Goal: Information Seeking & Learning: Learn about a topic

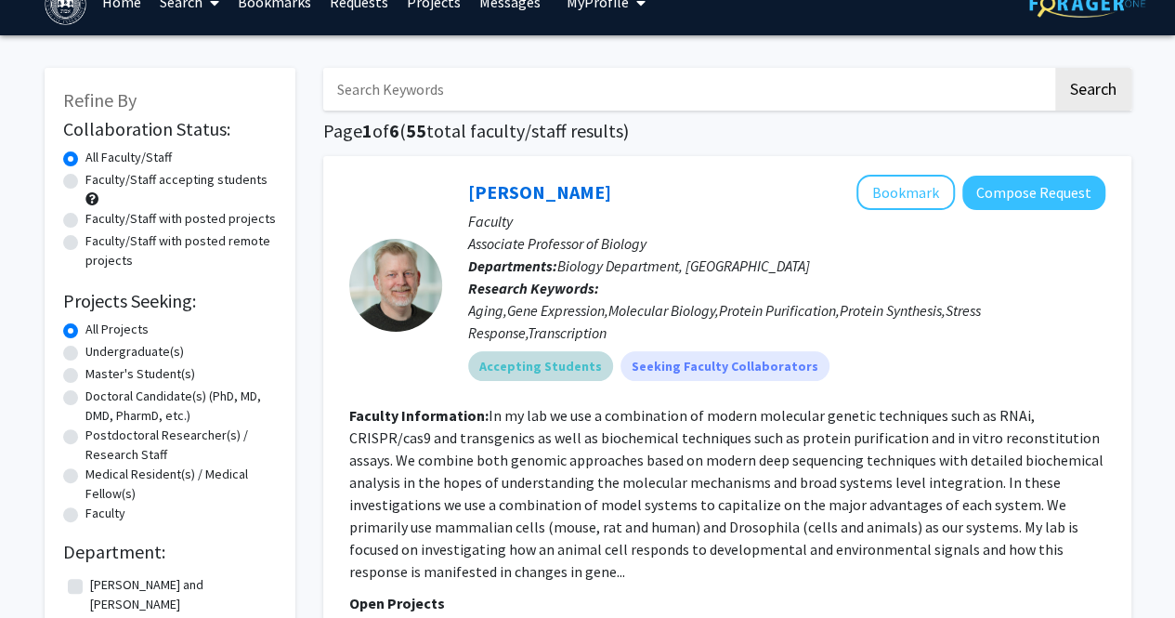
scroll to position [104, 0]
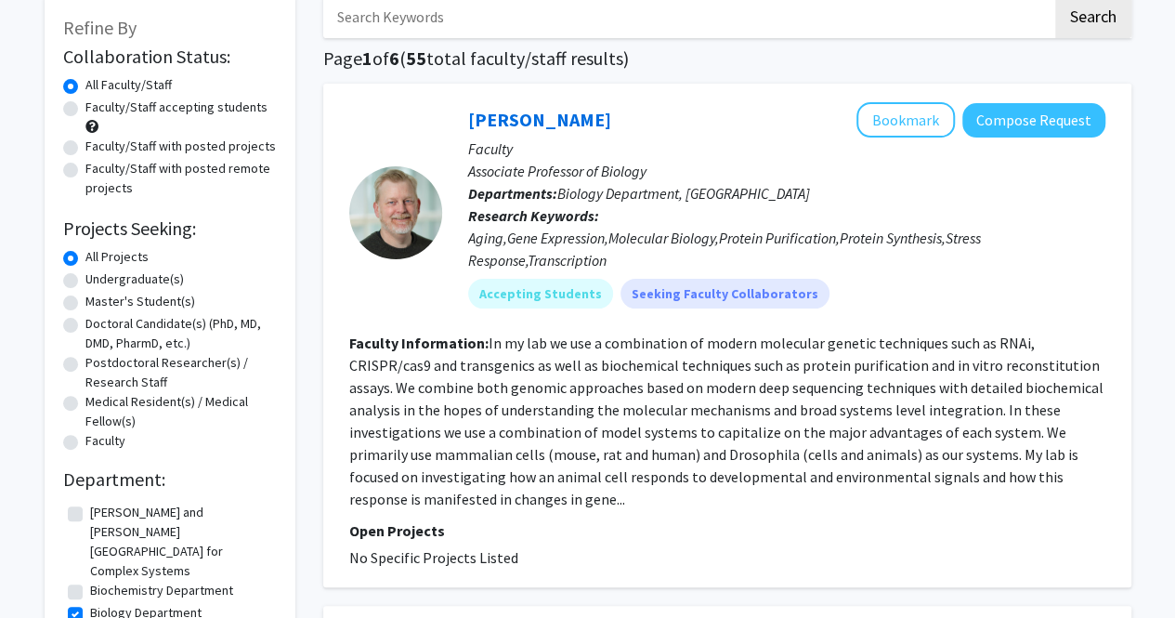
click at [626, 448] on fg-read-more "In my lab we use a combination of modern molecular genetic techniques such as R…" at bounding box center [726, 420] width 754 height 175
click at [132, 286] on label "Undergraduate(s)" at bounding box center [134, 279] width 98 height 20
click at [98, 281] on input "Undergraduate(s)" at bounding box center [91, 275] width 12 height 12
radio input "true"
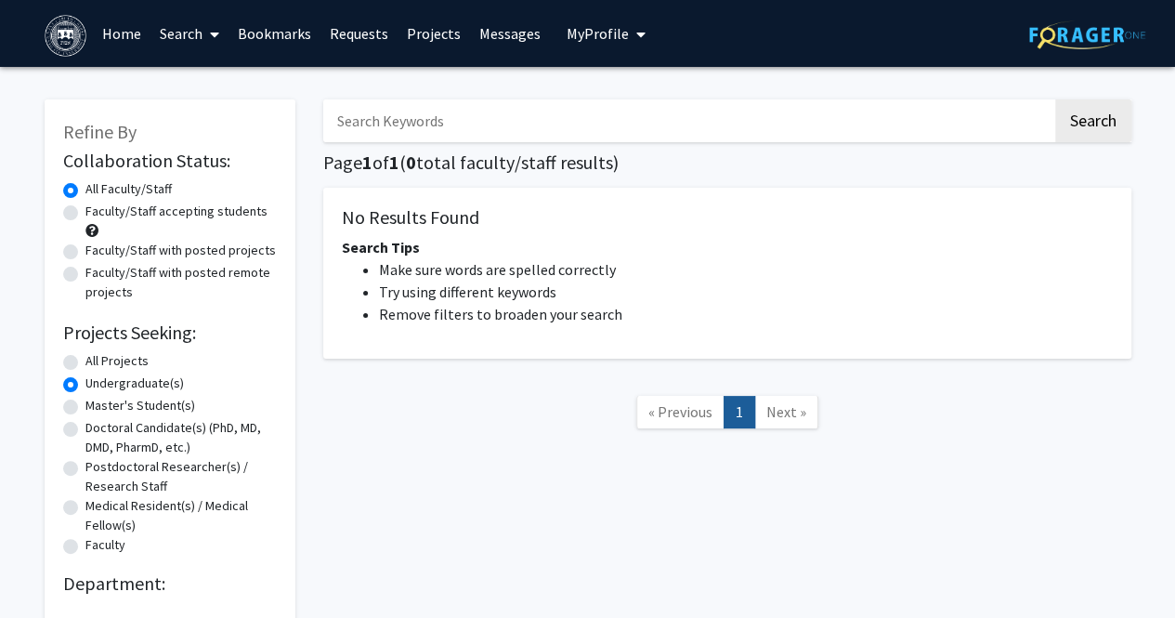
click at [111, 355] on label "All Projects" at bounding box center [116, 361] width 63 height 20
click at [98, 355] on input "All Projects" at bounding box center [91, 357] width 12 height 12
radio input "true"
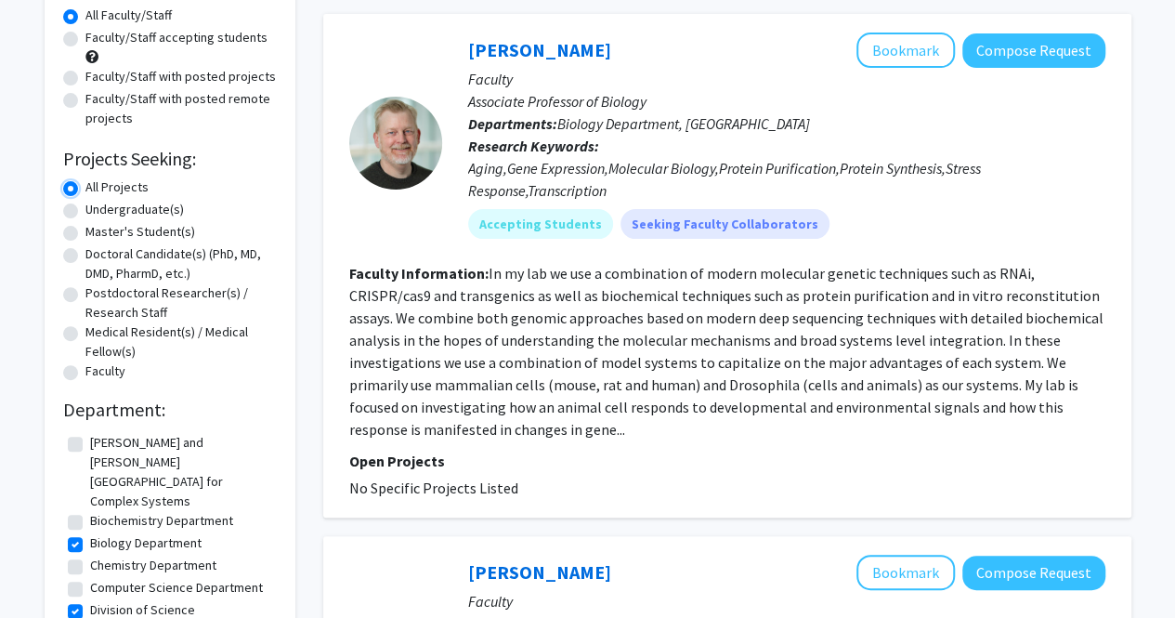
scroll to position [176, 0]
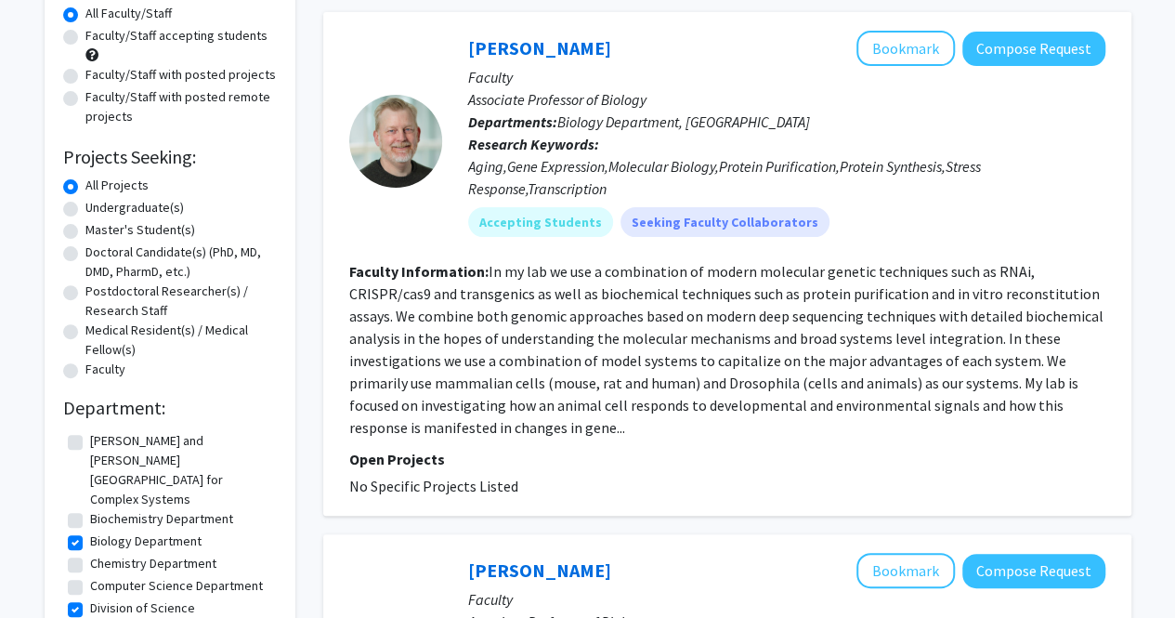
click at [390, 430] on section "Faculty Information: In my lab we use a combination of modern molecular genetic…" at bounding box center [727, 349] width 756 height 178
click at [1051, 45] on button "Compose Request" at bounding box center [1033, 49] width 143 height 34
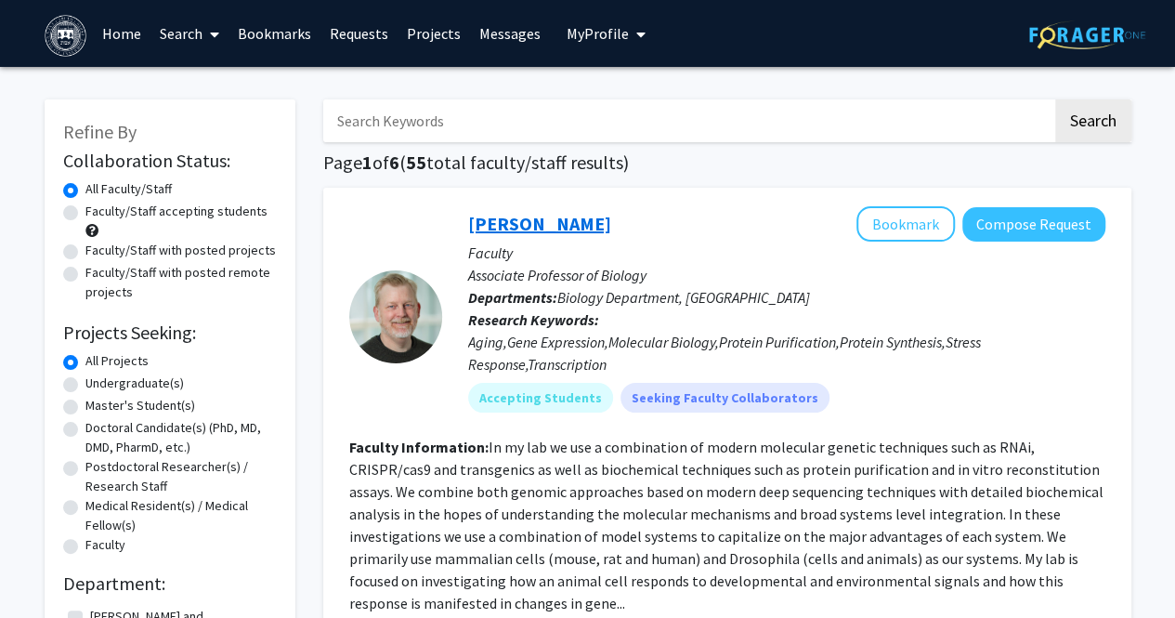
click at [498, 226] on link "[PERSON_NAME]" at bounding box center [539, 223] width 143 height 23
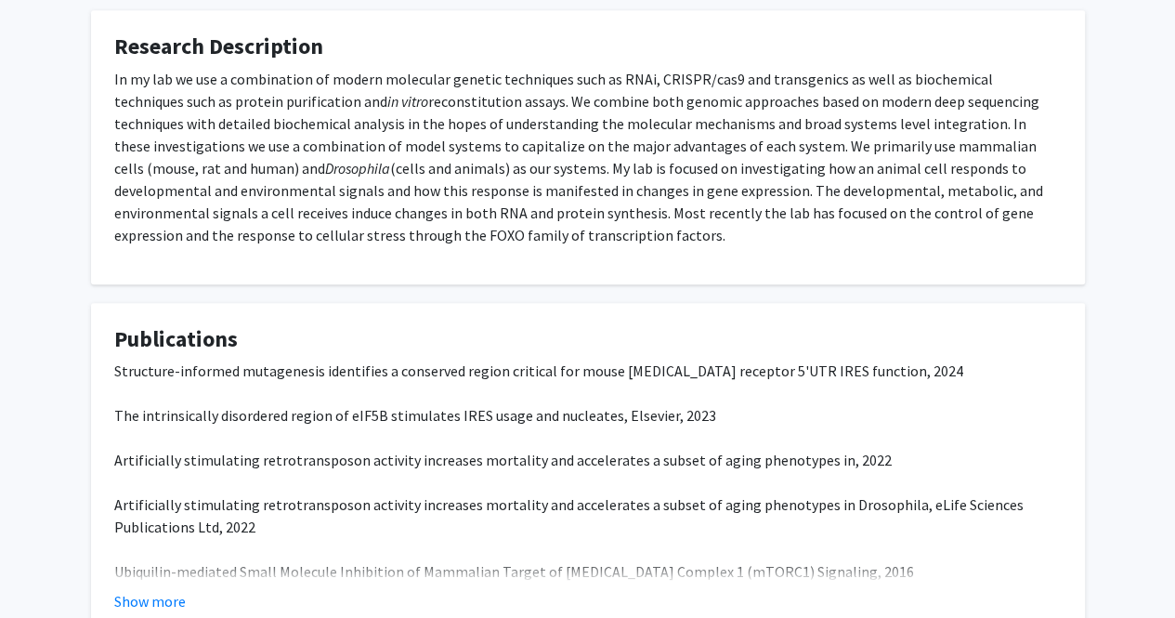
scroll to position [450, 0]
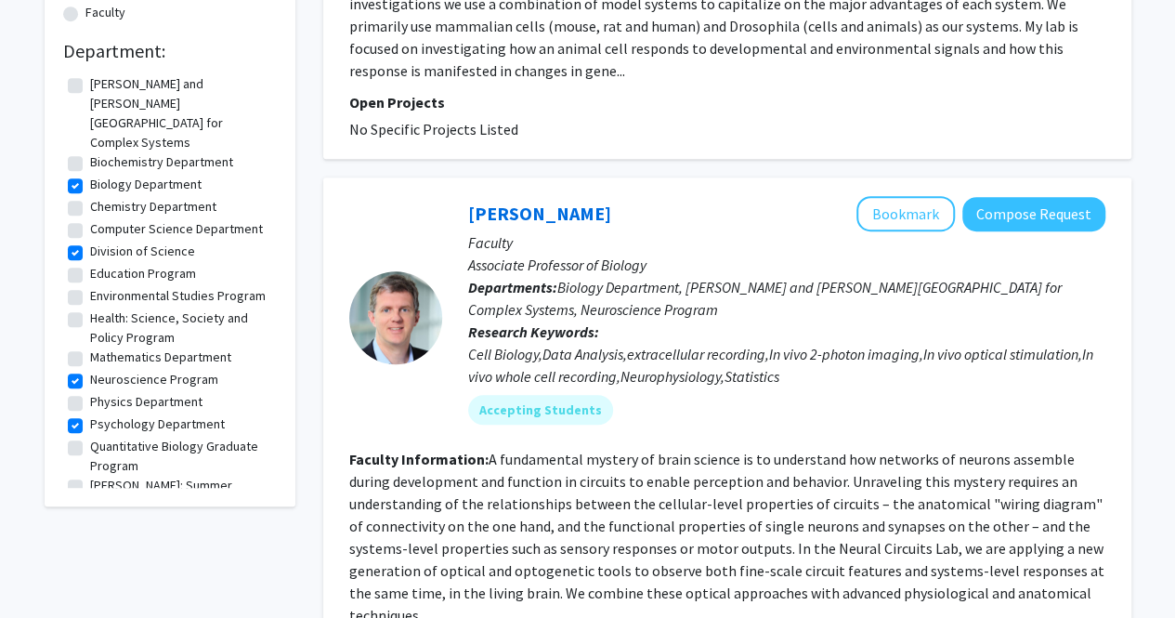
scroll to position [539, 0]
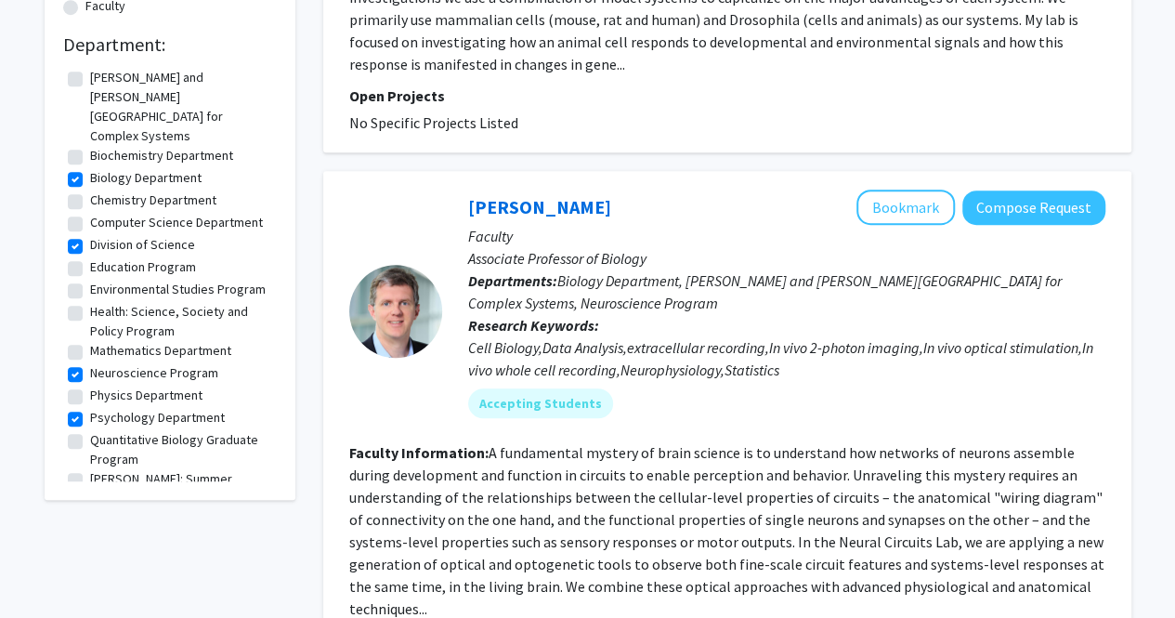
drag, startPoint x: 661, startPoint y: 211, endPoint x: 451, endPoint y: 222, distance: 210.2
click at [451, 222] on div "[PERSON_NAME] Bookmark Compose Request Faculty Associate Professor of Biology D…" at bounding box center [773, 310] width 663 height 242
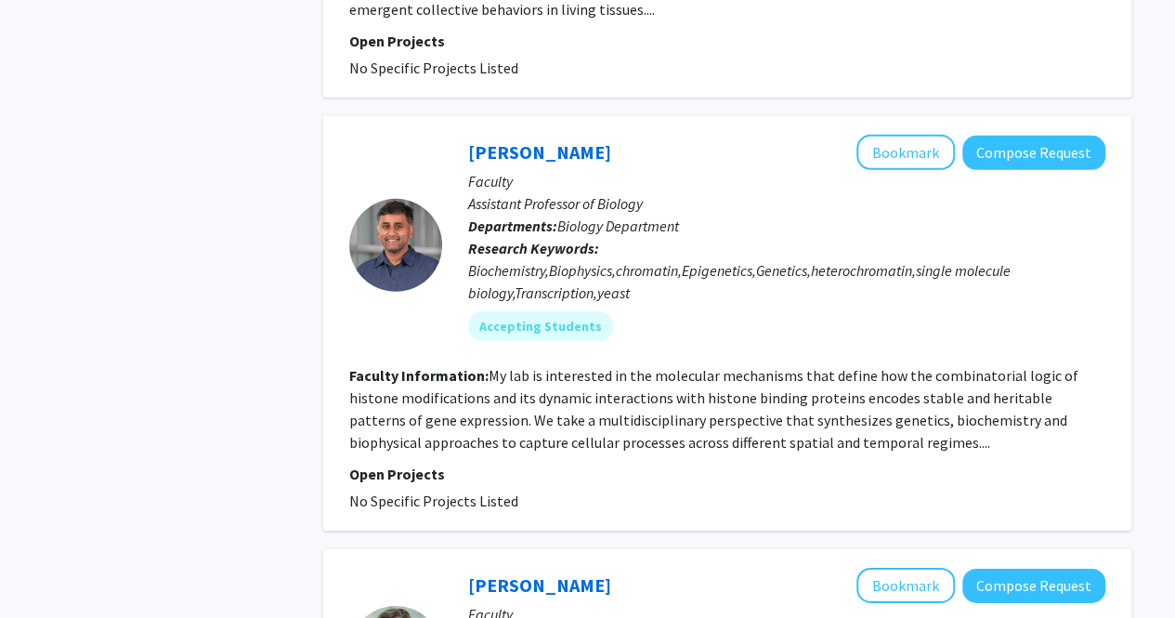
scroll to position [2737, 0]
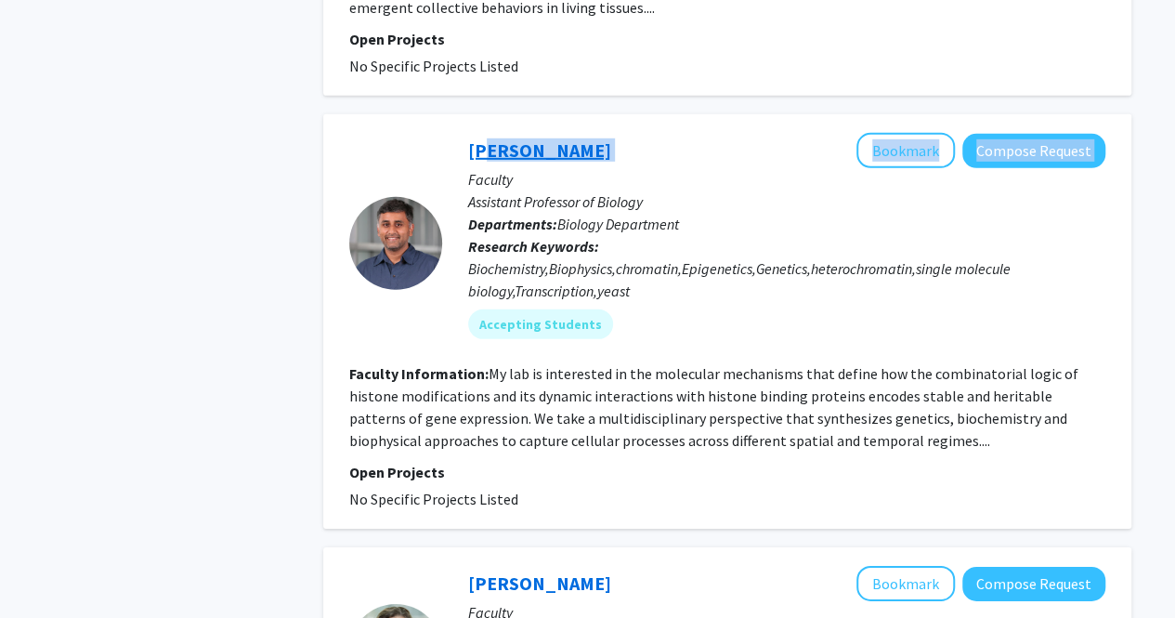
drag, startPoint x: 656, startPoint y: 150, endPoint x: 476, endPoint y: 152, distance: 180.2
click at [476, 152] on div "[PERSON_NAME] Bookmark Compose Request" at bounding box center [786, 150] width 637 height 35
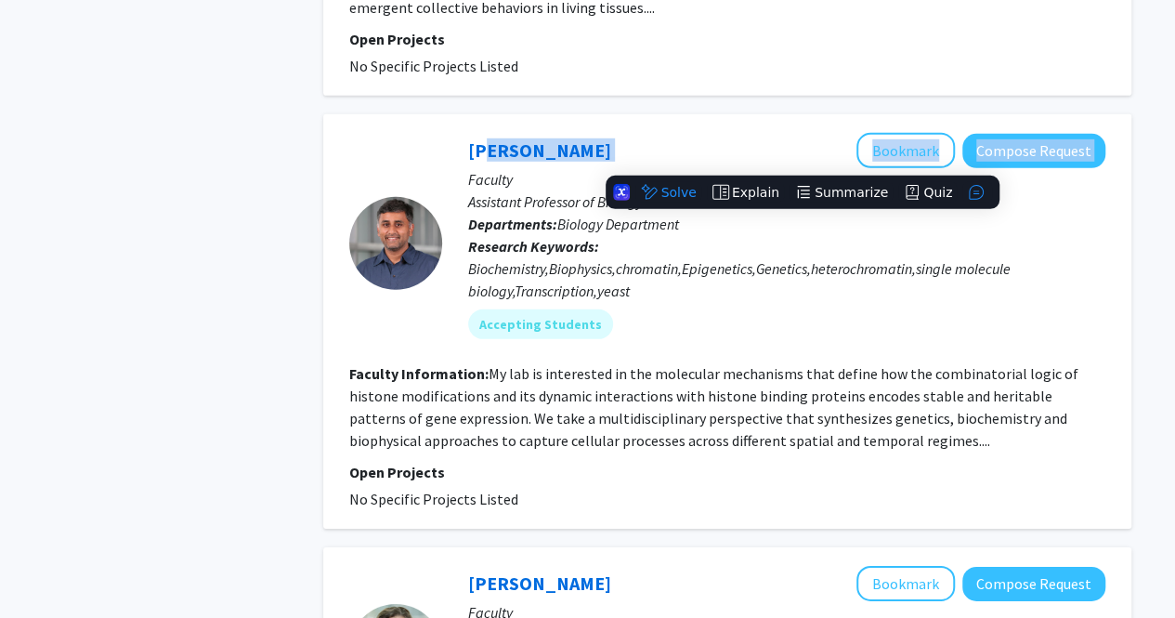
click at [693, 150] on div "[PERSON_NAME] Bookmark Compose Request" at bounding box center [786, 150] width 637 height 35
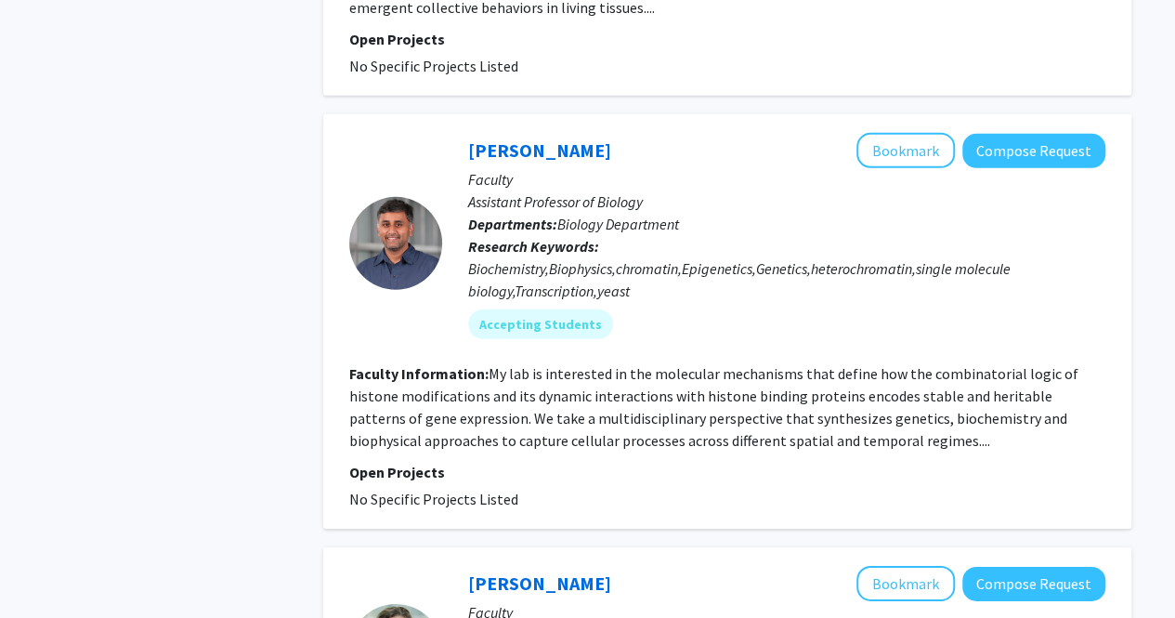
drag, startPoint x: 639, startPoint y: 155, endPoint x: 461, endPoint y: 153, distance: 178.4
click at [461, 153] on div "[PERSON_NAME] Bookmark Compose Request Faculty Assistant Professor of Biology D…" at bounding box center [773, 243] width 663 height 220
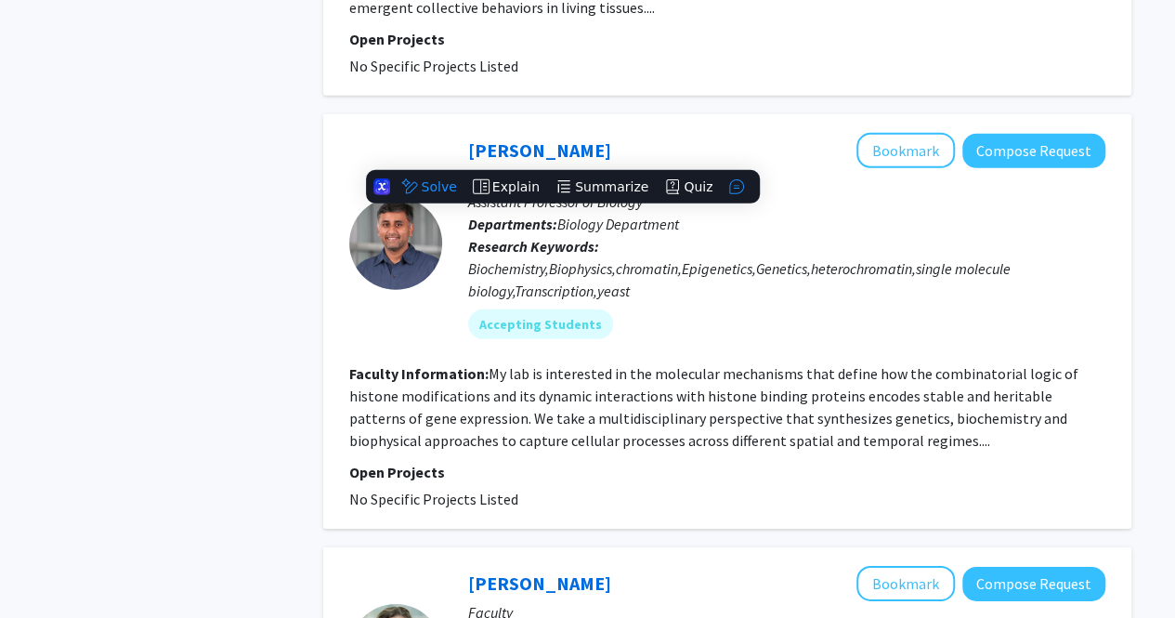
copy link "[PERSON_NAME]"
click at [635, 434] on fg-read-more "My lab is interested in the molecular mechanisms that define how the combinator…" at bounding box center [713, 406] width 729 height 85
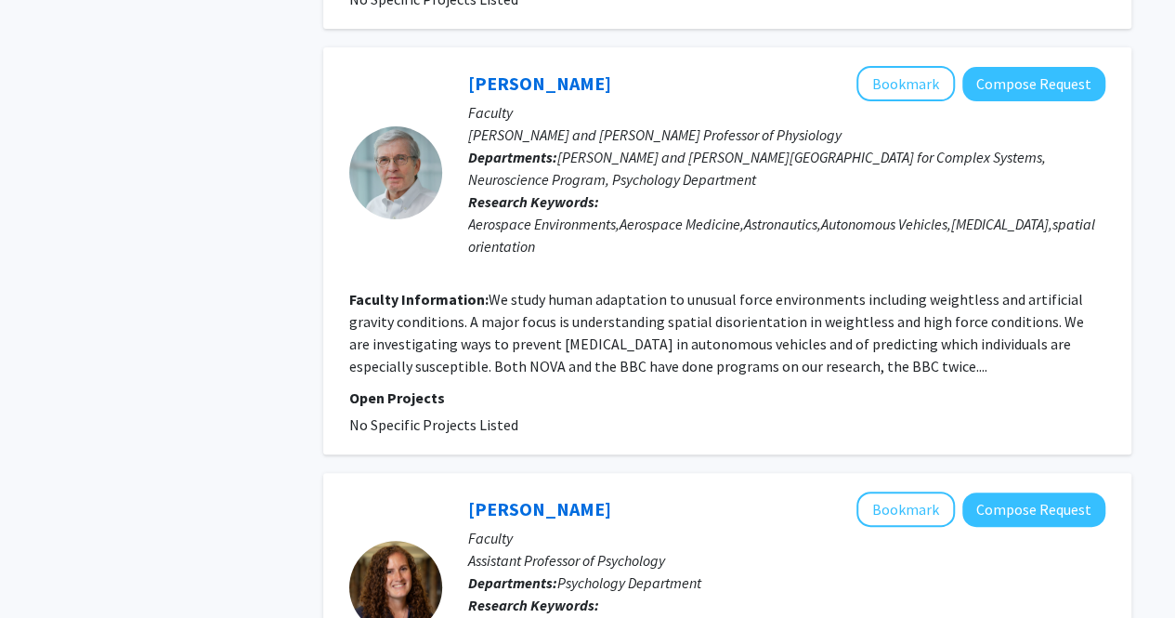
scroll to position [4107, 0]
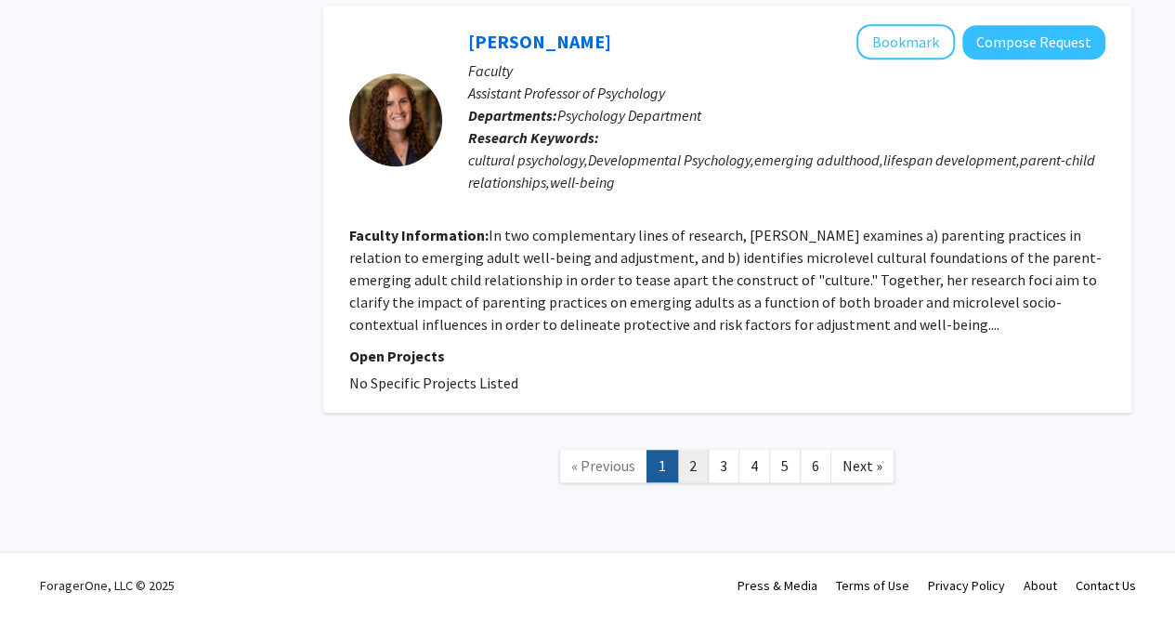
click at [699, 474] on link "2" at bounding box center [693, 466] width 32 height 33
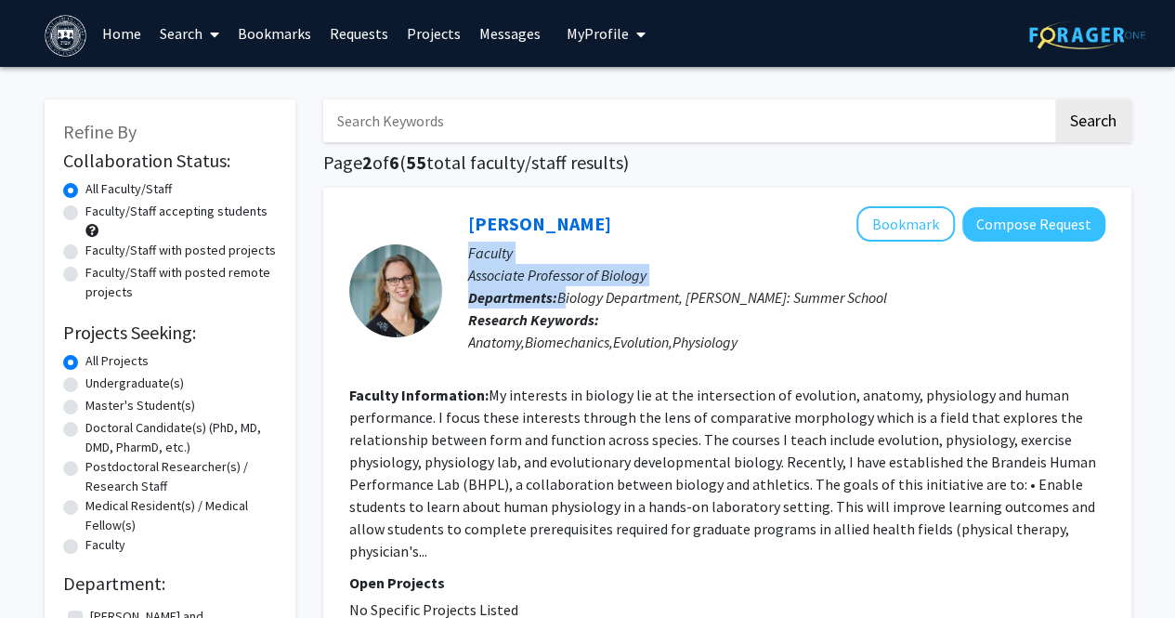
drag, startPoint x: 583, startPoint y: 222, endPoint x: 568, endPoint y: 294, distance: 74.0
click at [568, 294] on div "[PERSON_NAME] Bookmark Compose Request Faculty Associate Professor of Biology D…" at bounding box center [773, 290] width 663 height 168
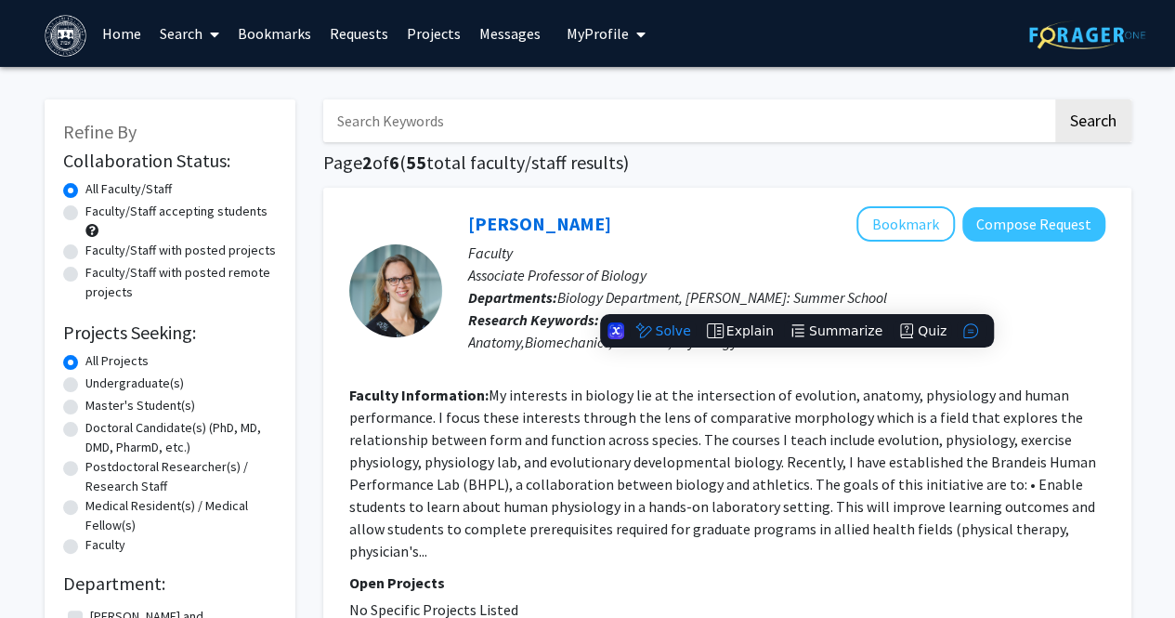
click at [610, 233] on div "[PERSON_NAME] Bookmark Compose Request" at bounding box center [786, 223] width 637 height 35
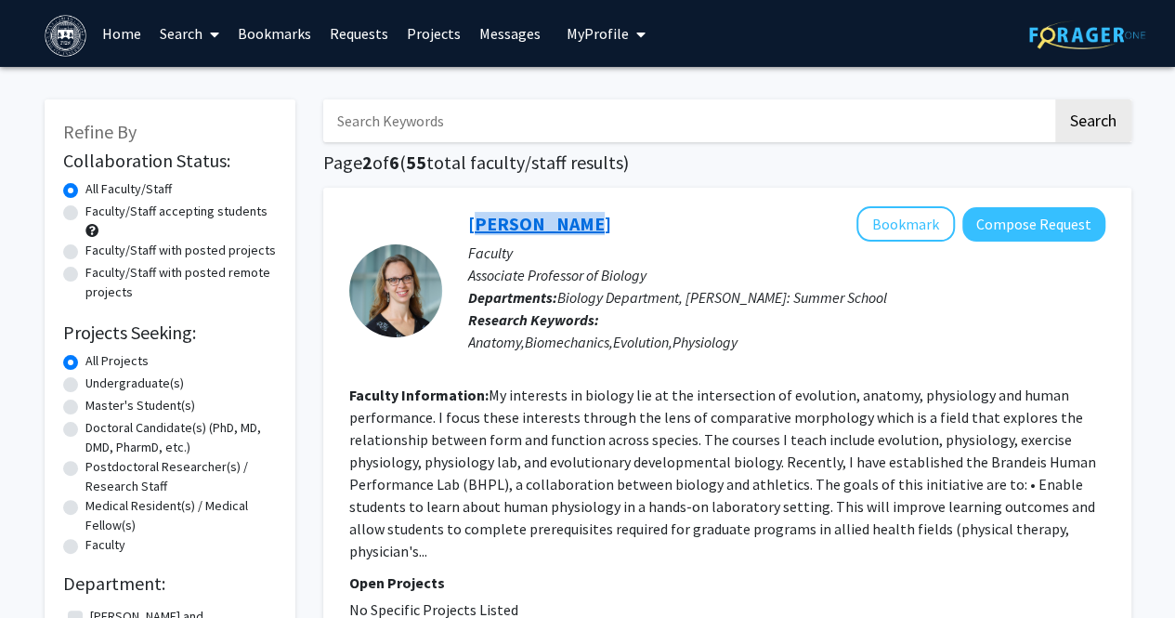
drag, startPoint x: 567, startPoint y: 226, endPoint x: 467, endPoint y: 225, distance: 99.4
click at [468, 225] on div "[PERSON_NAME] Bookmark Compose Request" at bounding box center [786, 223] width 637 height 35
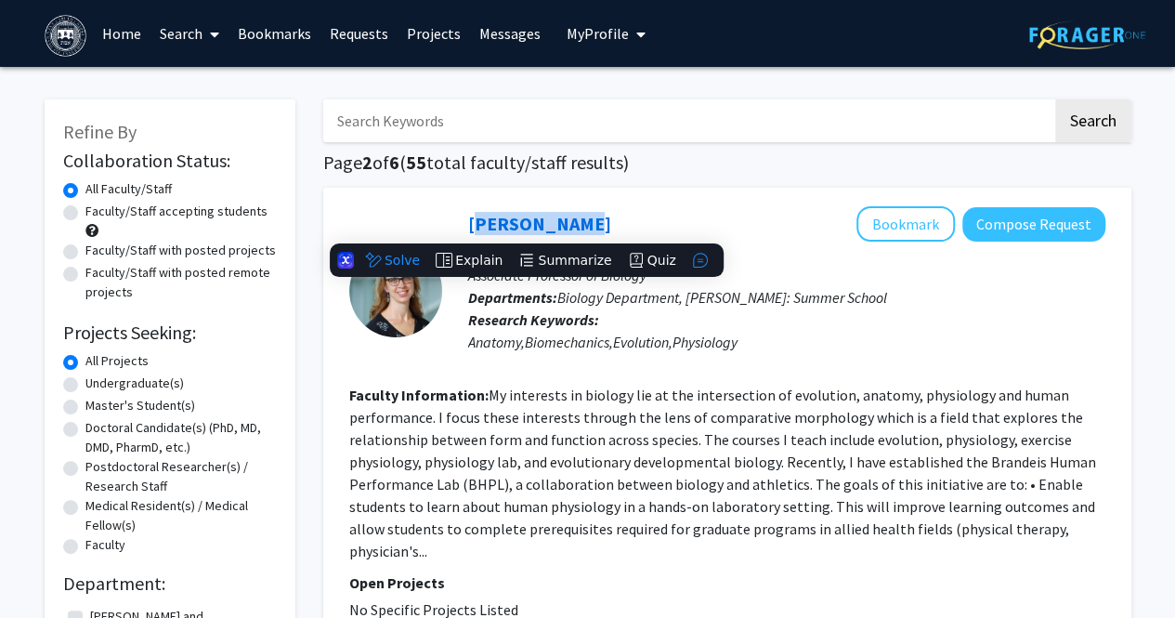
copy link "[PERSON_NAME]"
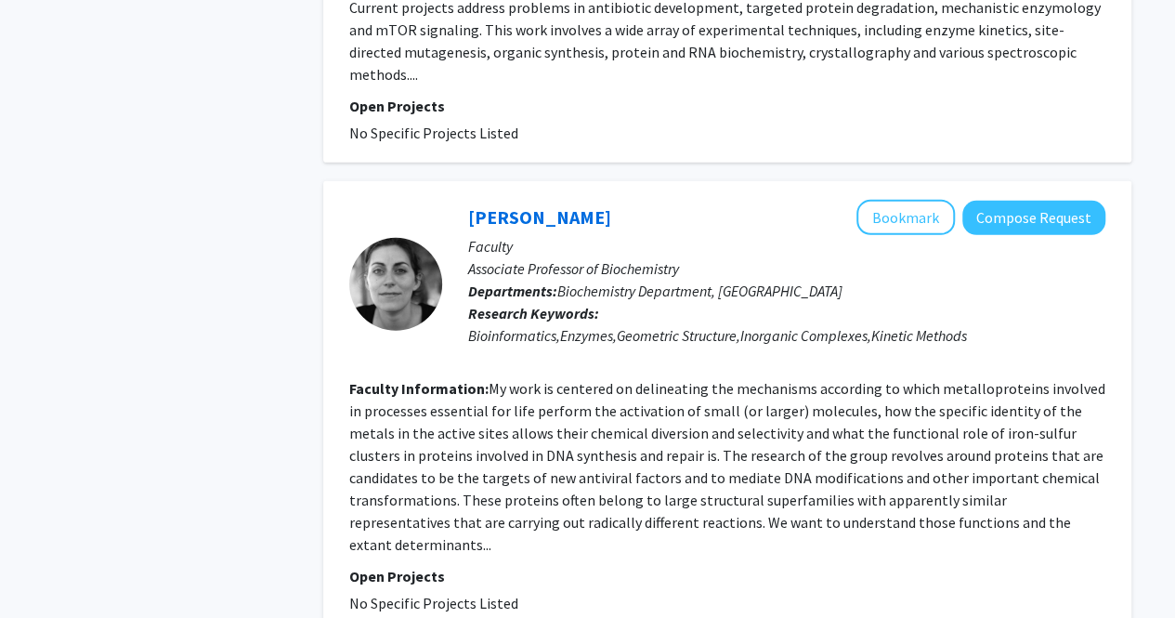
scroll to position [2672, 0]
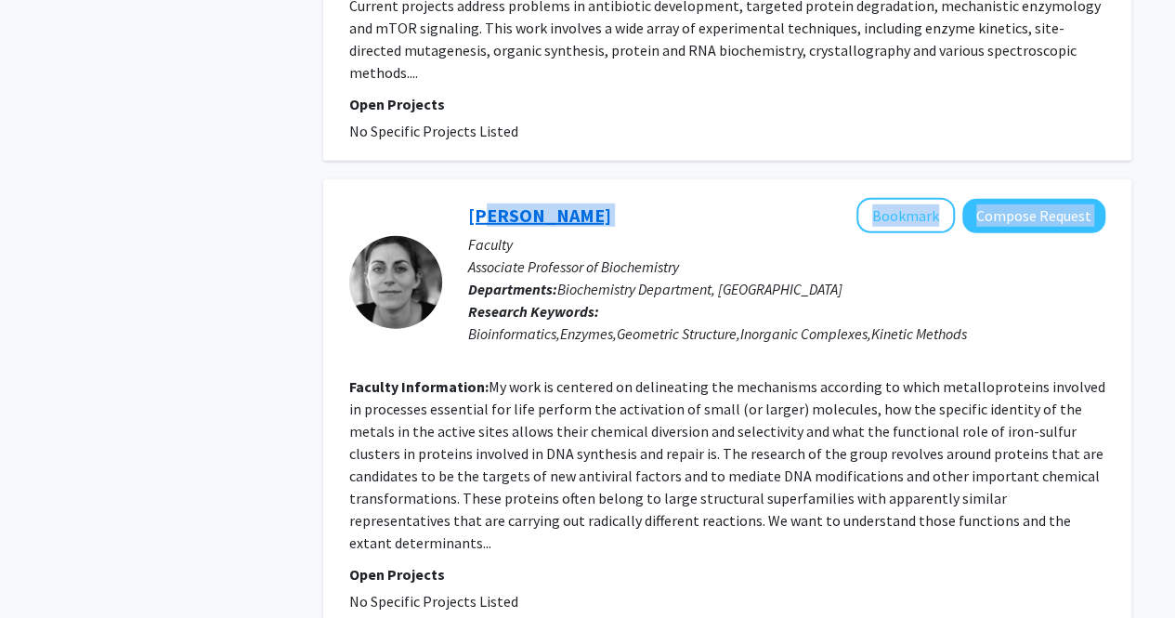
drag, startPoint x: 652, startPoint y: 131, endPoint x: 476, endPoint y: 125, distance: 176.6
click at [476, 198] on div "[PERSON_NAME] Bookmark Compose Request" at bounding box center [786, 215] width 637 height 35
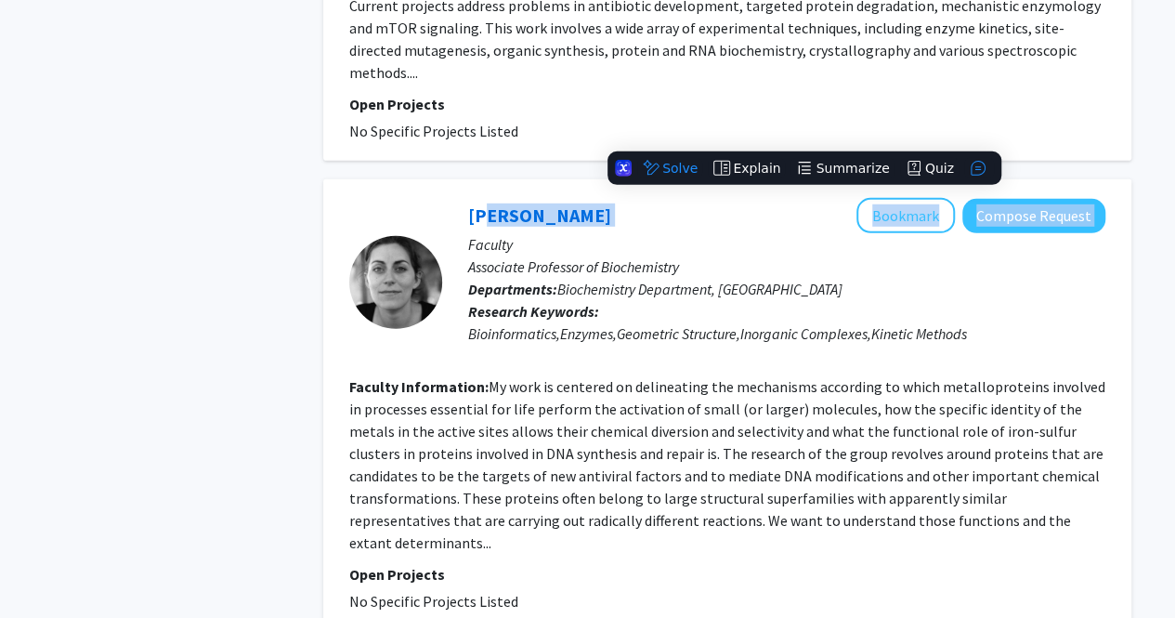
click at [699, 198] on div "[PERSON_NAME] Bookmark Compose Request" at bounding box center [786, 215] width 637 height 35
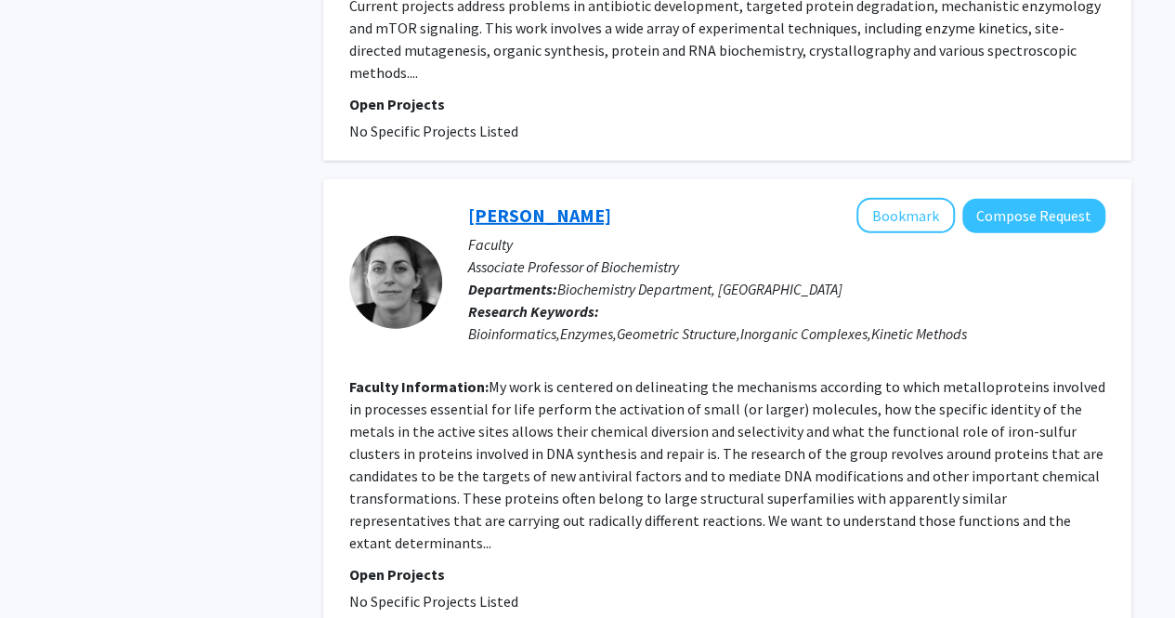
drag, startPoint x: 646, startPoint y: 129, endPoint x: 472, endPoint y: 125, distance: 174.7
click at [472, 198] on div "[PERSON_NAME] Bookmark Compose Request" at bounding box center [786, 215] width 637 height 35
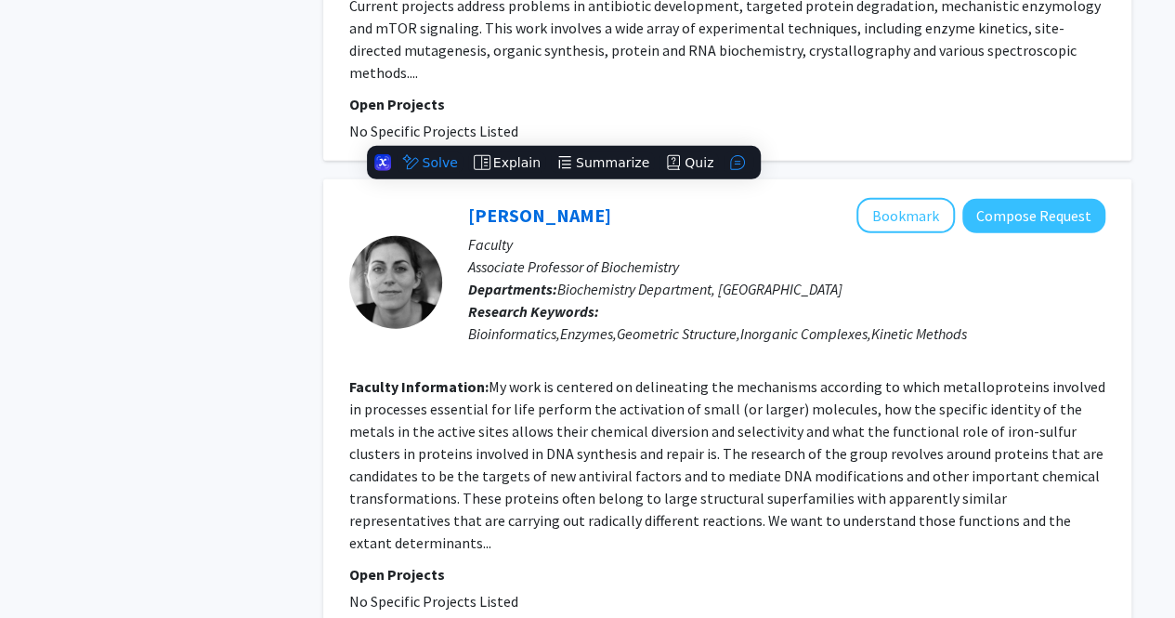
copy link "[PERSON_NAME]"
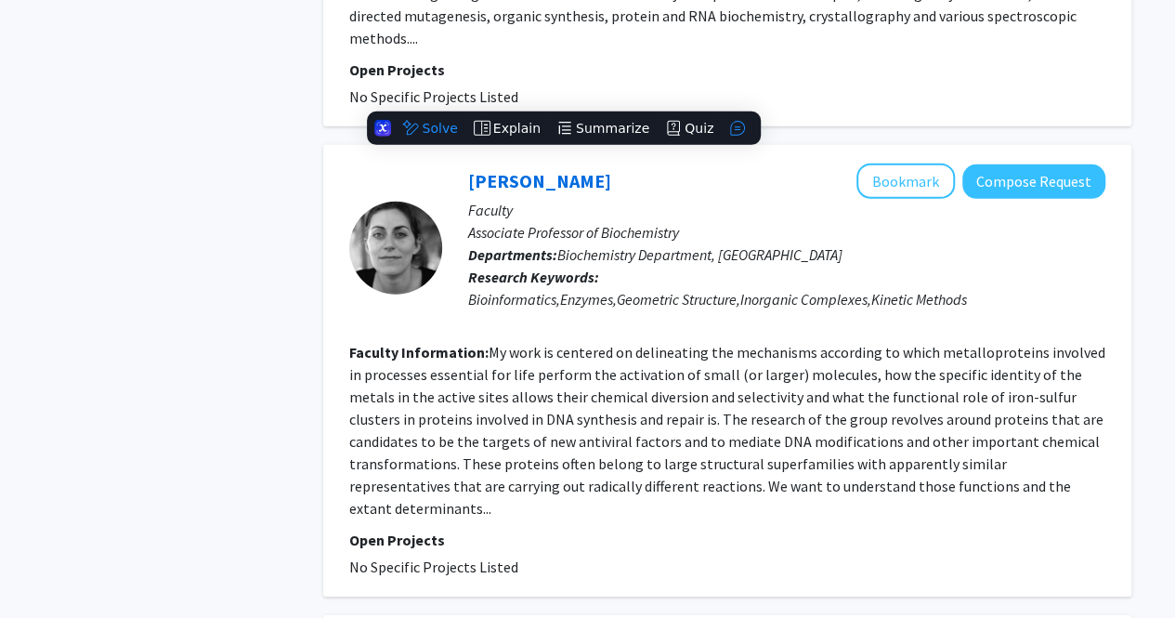
scroll to position [2710, 0]
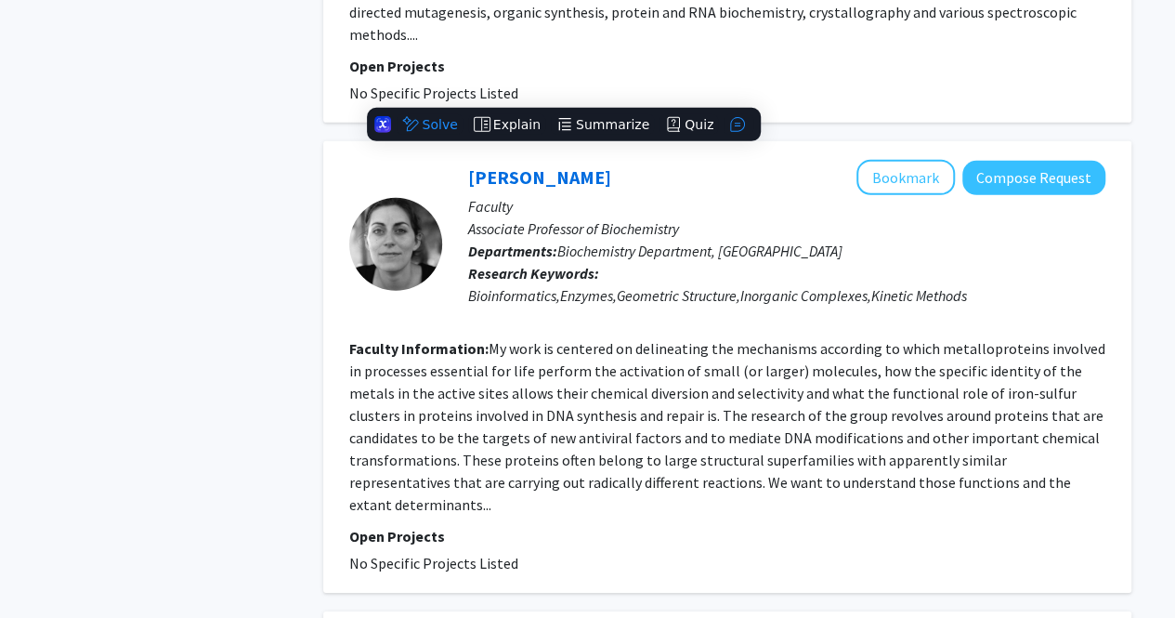
click at [493, 348] on fg-read-more "My work is centered on delineating the mechanisms according to which metallopro…" at bounding box center [727, 426] width 756 height 175
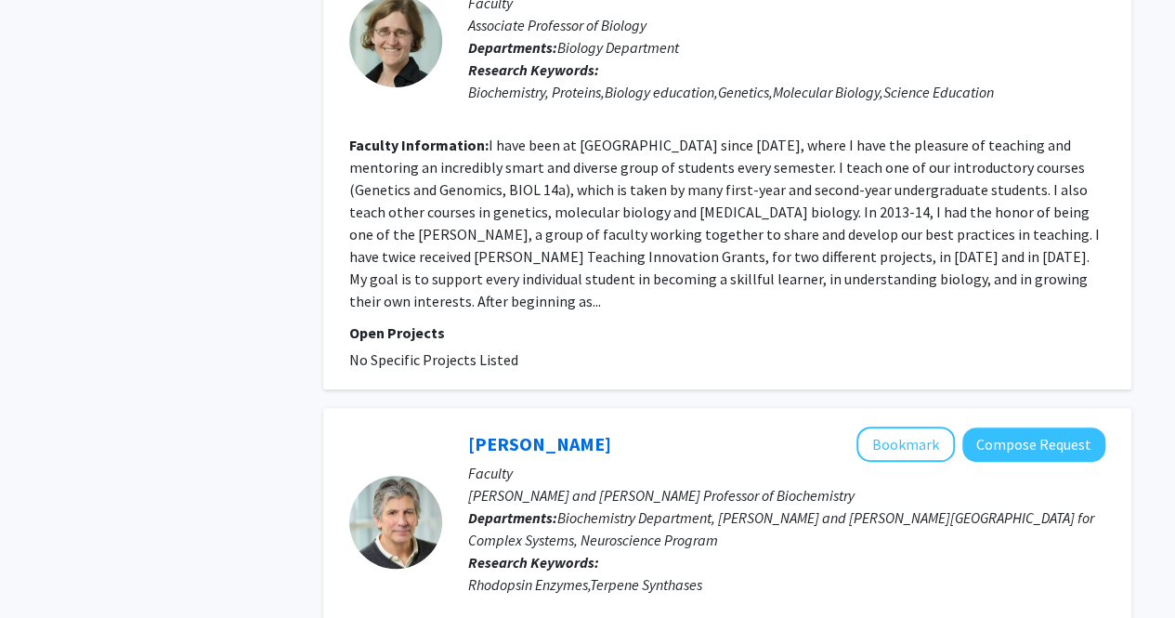
scroll to position [3878, 0]
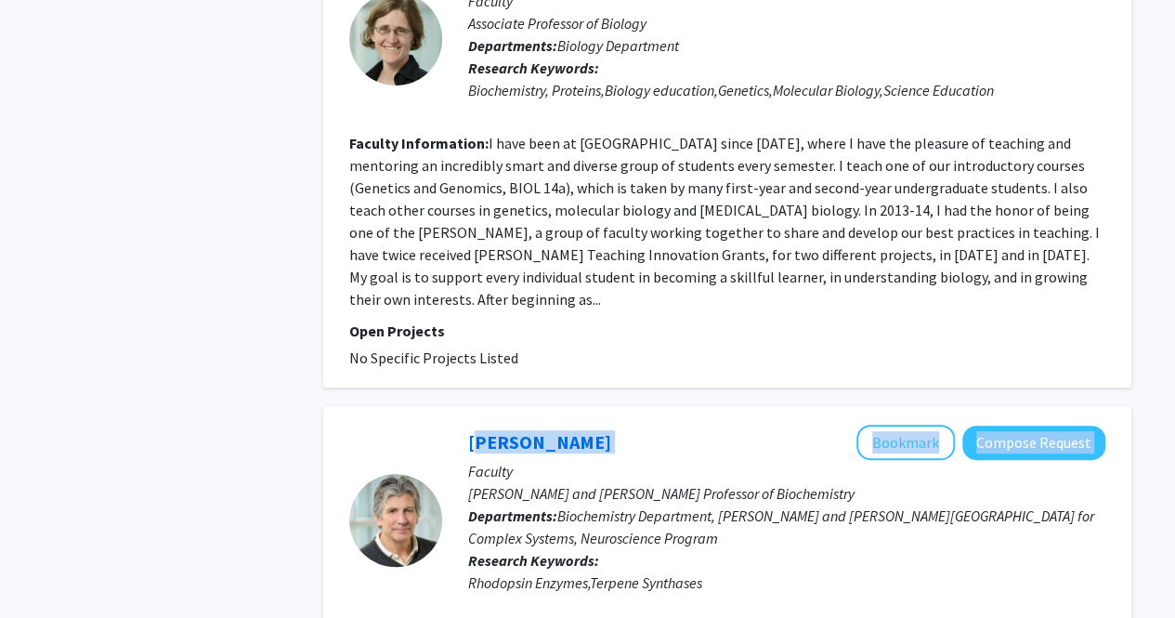
drag, startPoint x: 598, startPoint y: 292, endPoint x: 466, endPoint y: 287, distance: 132.0
click at [466, 424] on div "[PERSON_NAME] Bookmark Compose Request Faculty [PERSON_NAME] and [PERSON_NAME] …" at bounding box center [773, 519] width 663 height 190
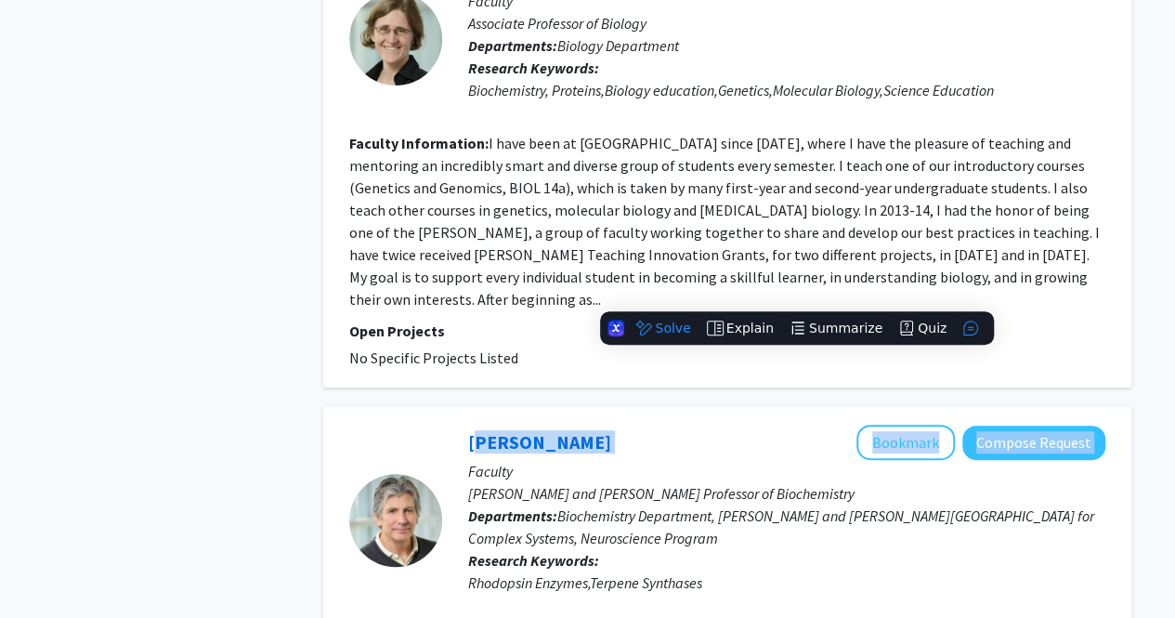
click at [637, 424] on div "[PERSON_NAME] Bookmark Compose Request" at bounding box center [786, 441] width 637 height 35
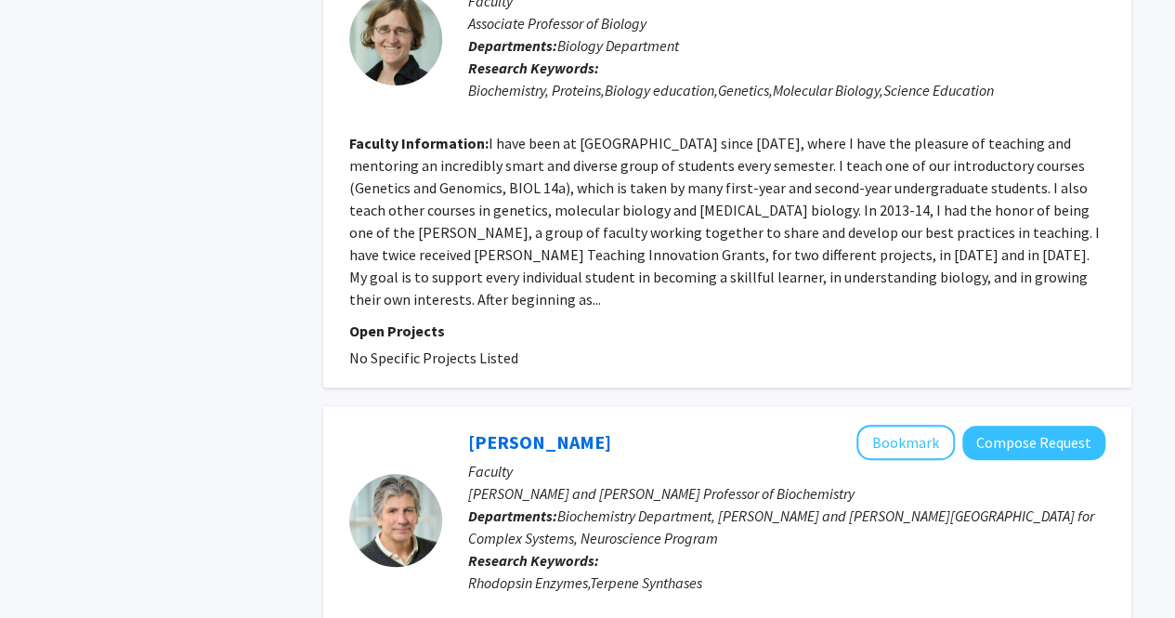
drag, startPoint x: 581, startPoint y: 287, endPoint x: 459, endPoint y: 296, distance: 123.0
click at [459, 424] on div "[PERSON_NAME] Bookmark Compose Request Faculty [PERSON_NAME] and [PERSON_NAME] …" at bounding box center [773, 519] width 663 height 190
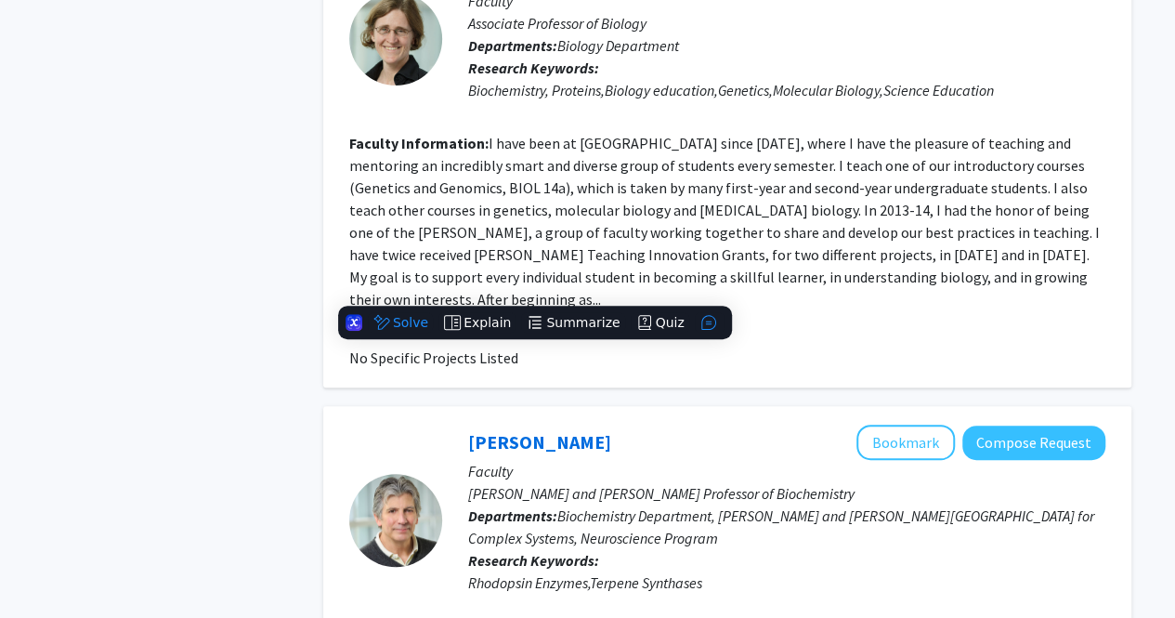
copy link "[PERSON_NAME]"
click at [578, 571] on div "Rhodopsin Enzymes,Terpene Synthases" at bounding box center [786, 582] width 637 height 22
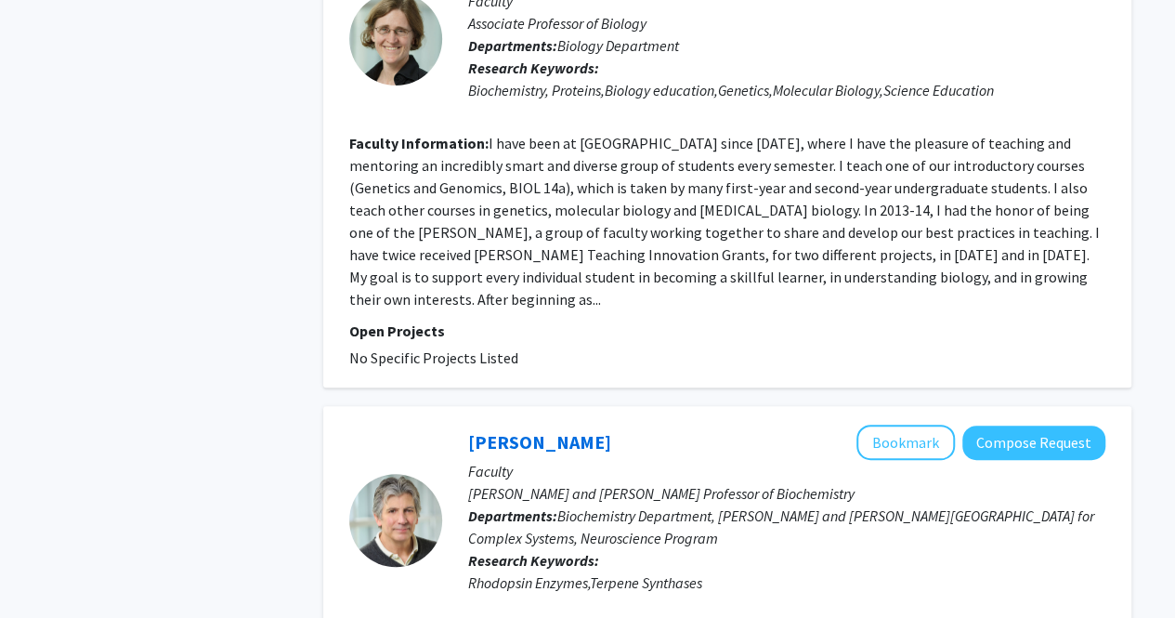
scroll to position [4055, 0]
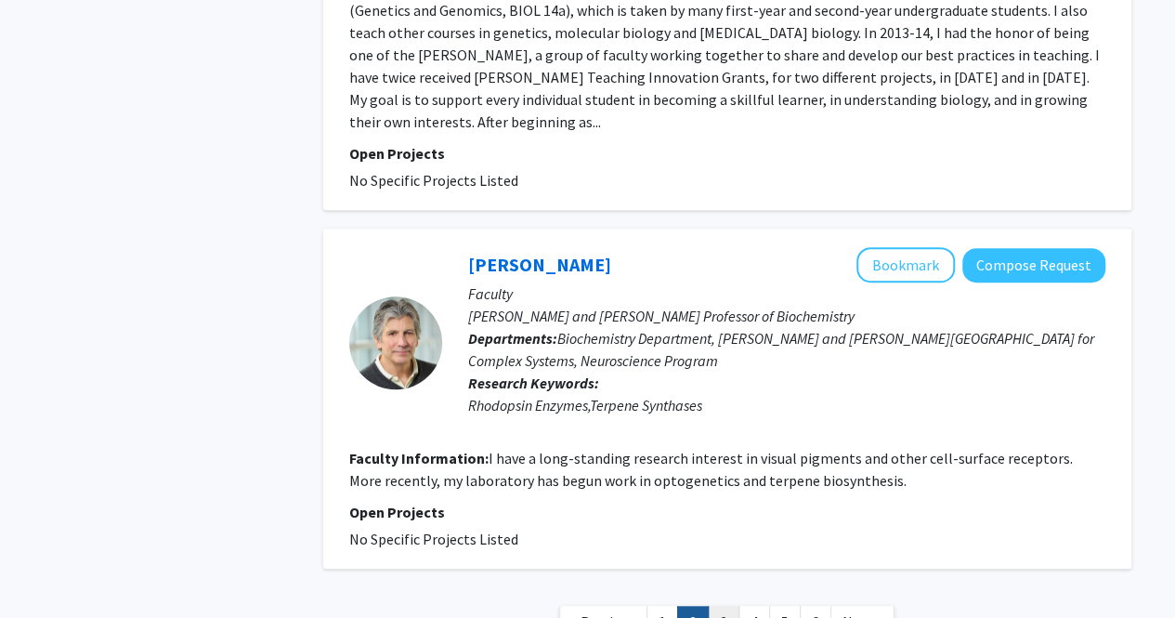
click at [724, 606] on link "3" at bounding box center [724, 622] width 32 height 33
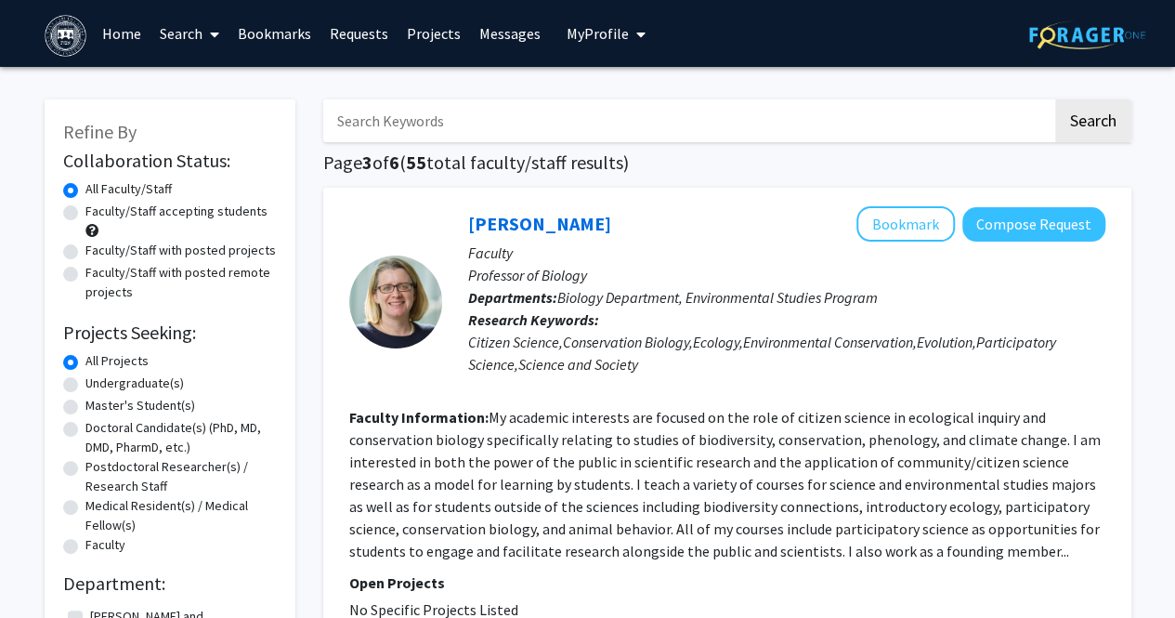
click at [724, 478] on fg-read-more "My academic interests are focused on the role of citizen science in ecological …" at bounding box center [724, 484] width 751 height 152
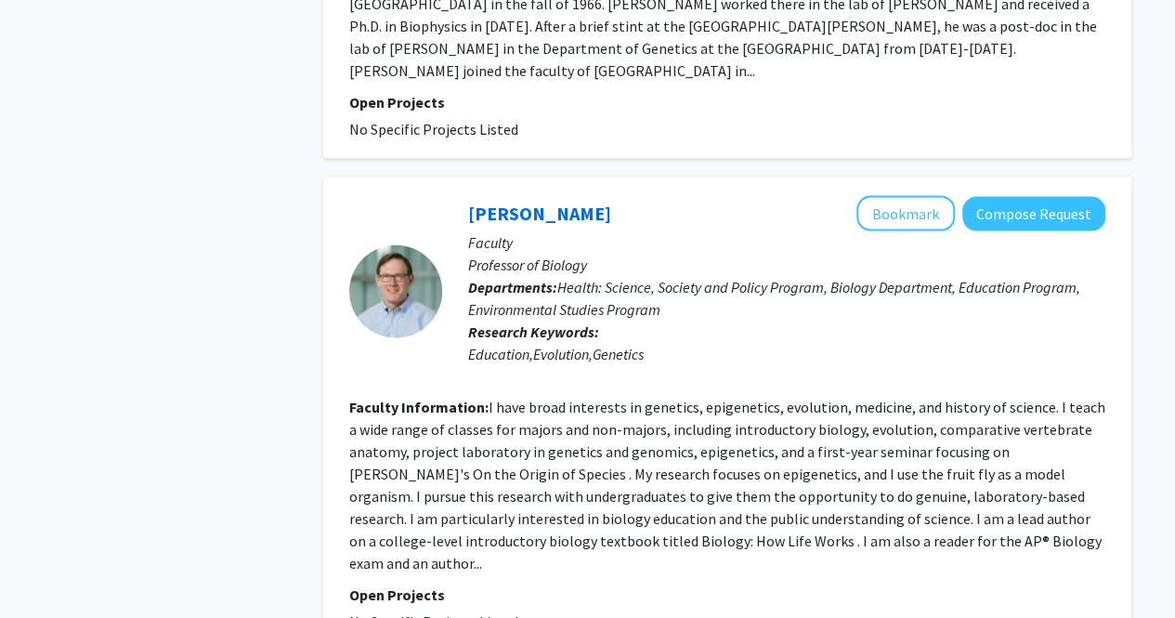
scroll to position [1970, 0]
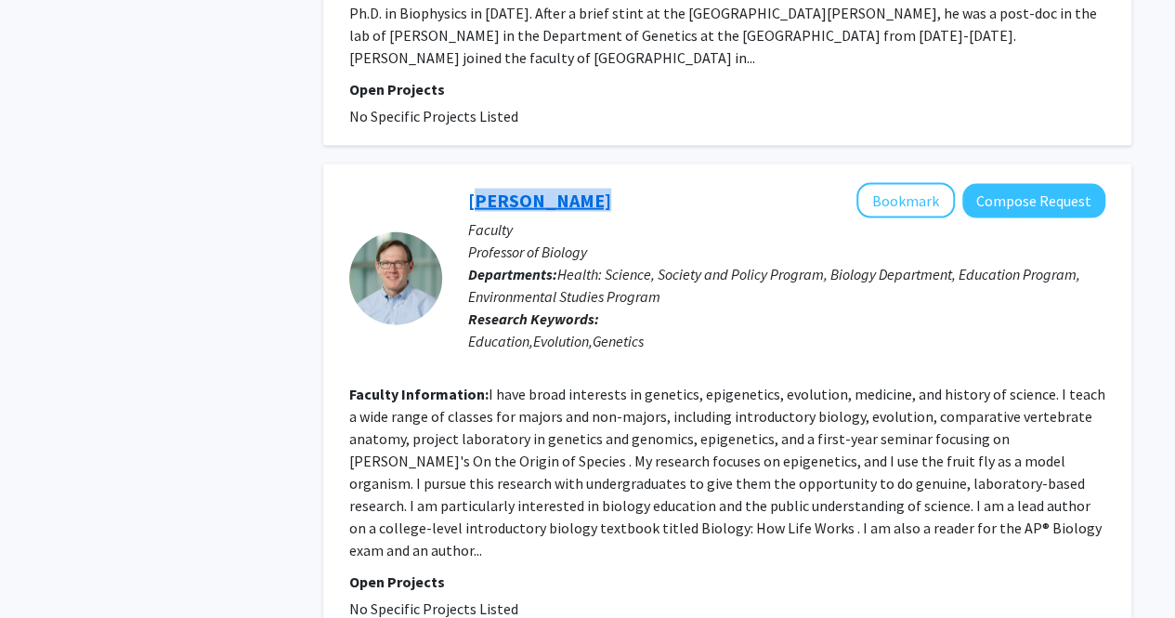
drag, startPoint x: 583, startPoint y: 137, endPoint x: 469, endPoint y: 136, distance: 114.3
click at [469, 183] on div "[PERSON_NAME] Bookmark Compose Request" at bounding box center [786, 200] width 637 height 35
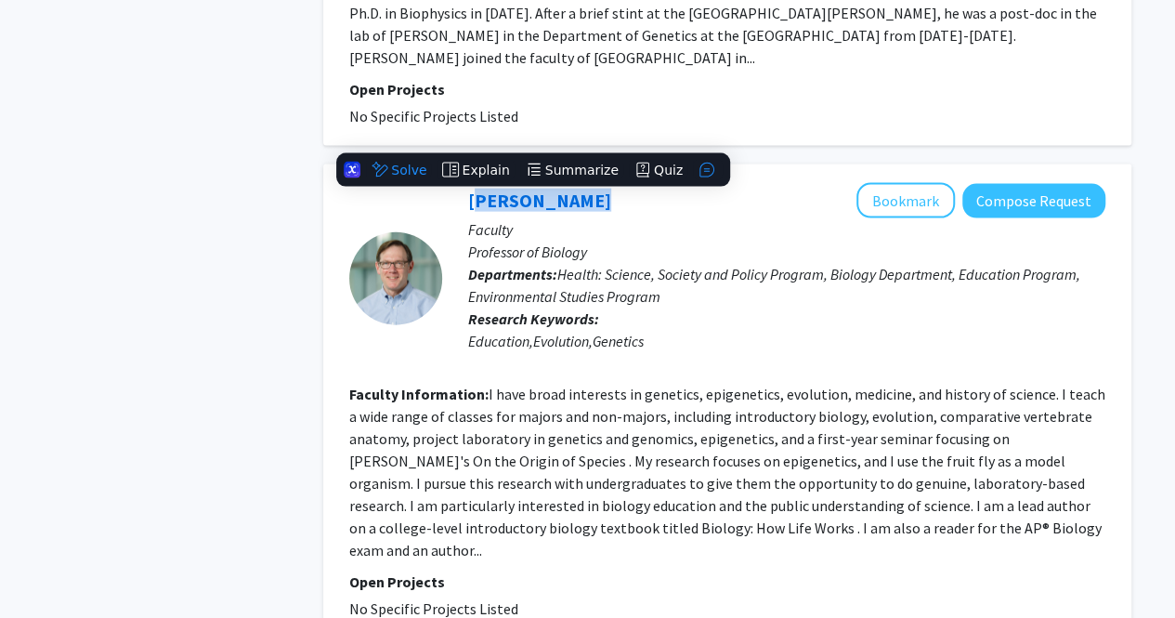
copy link "[PERSON_NAME]"
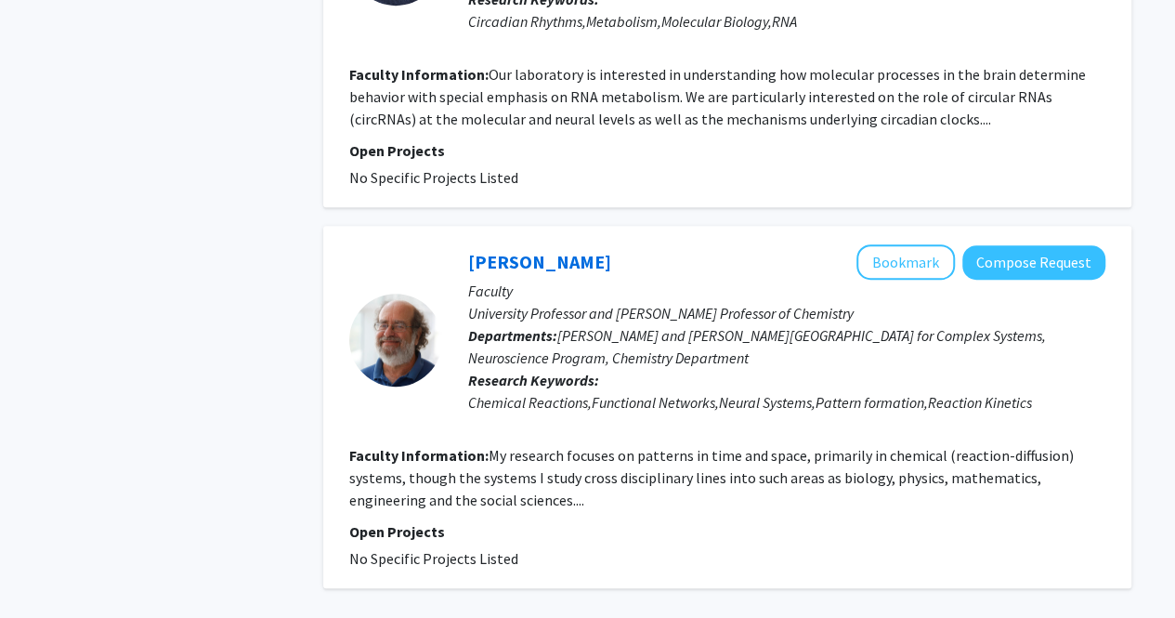
scroll to position [4057, 0]
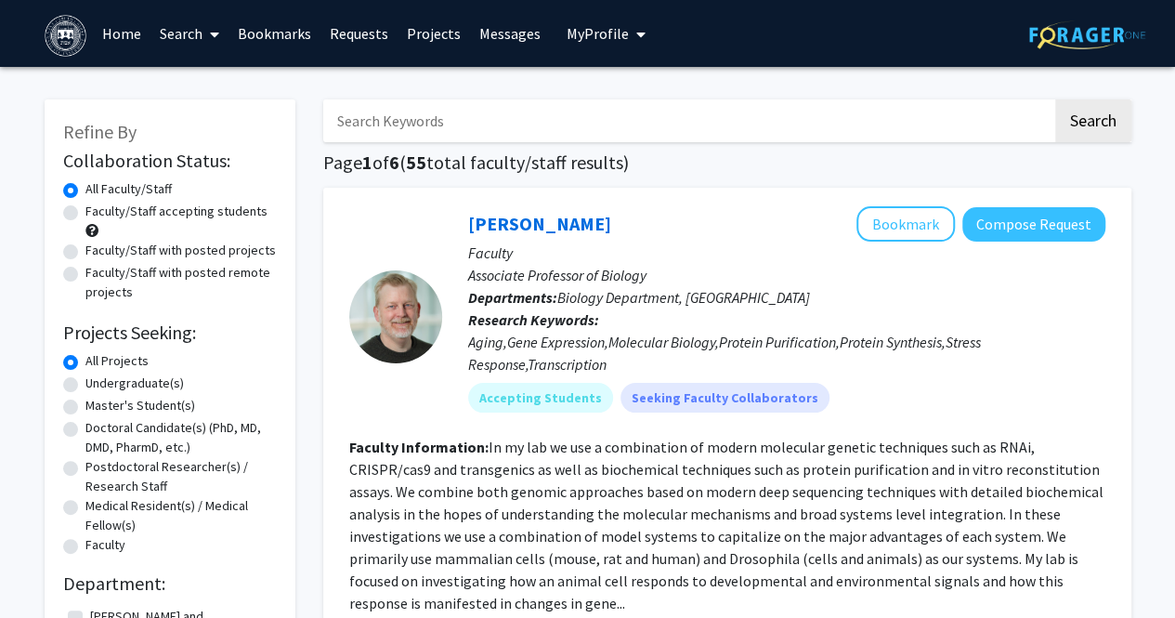
scroll to position [654, 0]
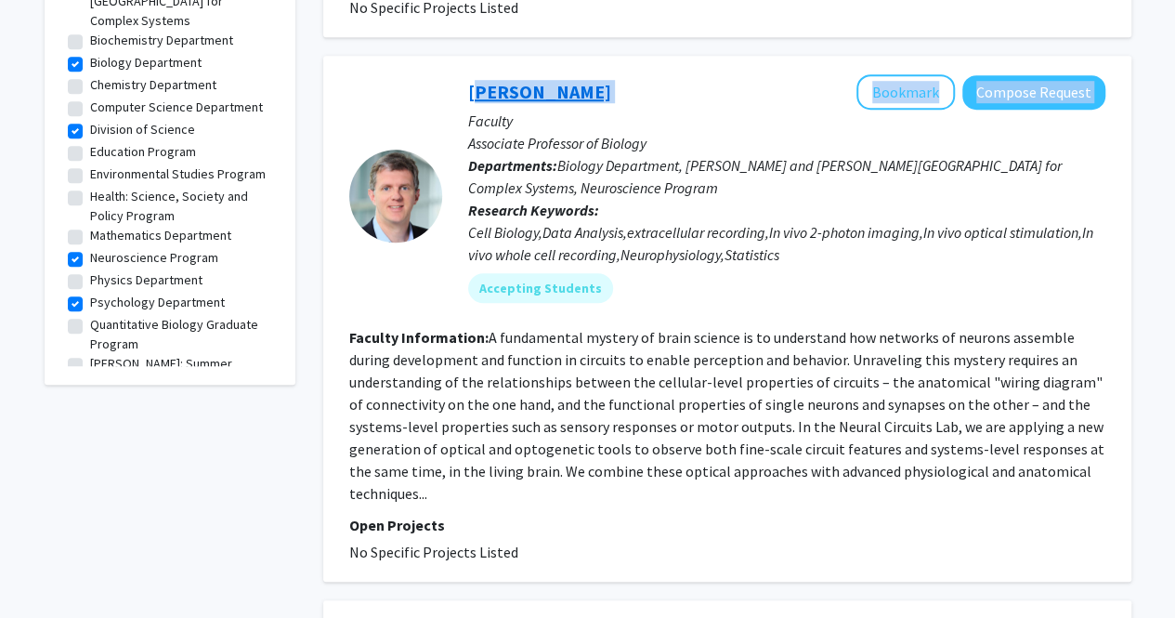
drag, startPoint x: 651, startPoint y: 104, endPoint x: 468, endPoint y: 97, distance: 183.1
click at [468, 97] on div "[PERSON_NAME] Bookmark Compose Request" at bounding box center [786, 91] width 637 height 35
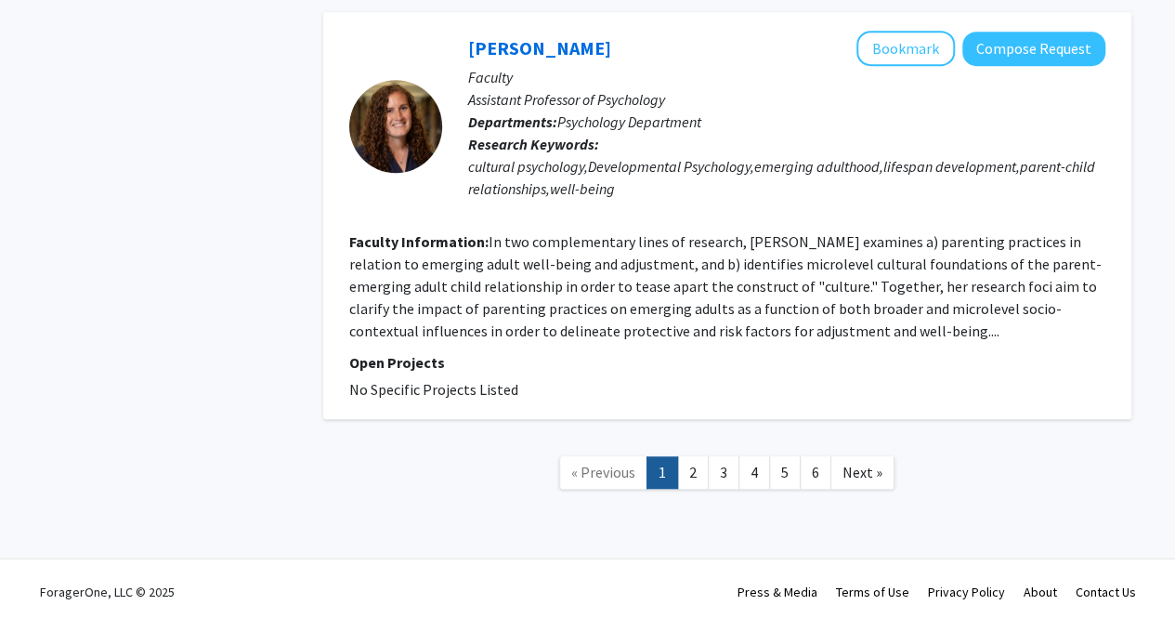
scroll to position [4107, 0]
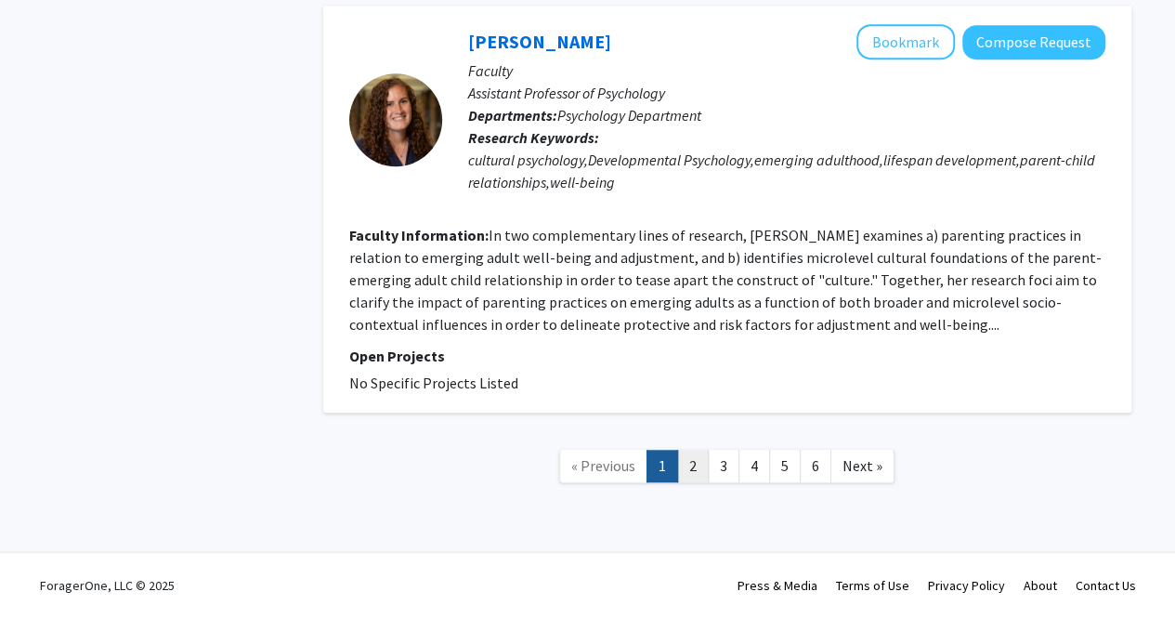
click at [687, 468] on link "2" at bounding box center [693, 466] width 32 height 33
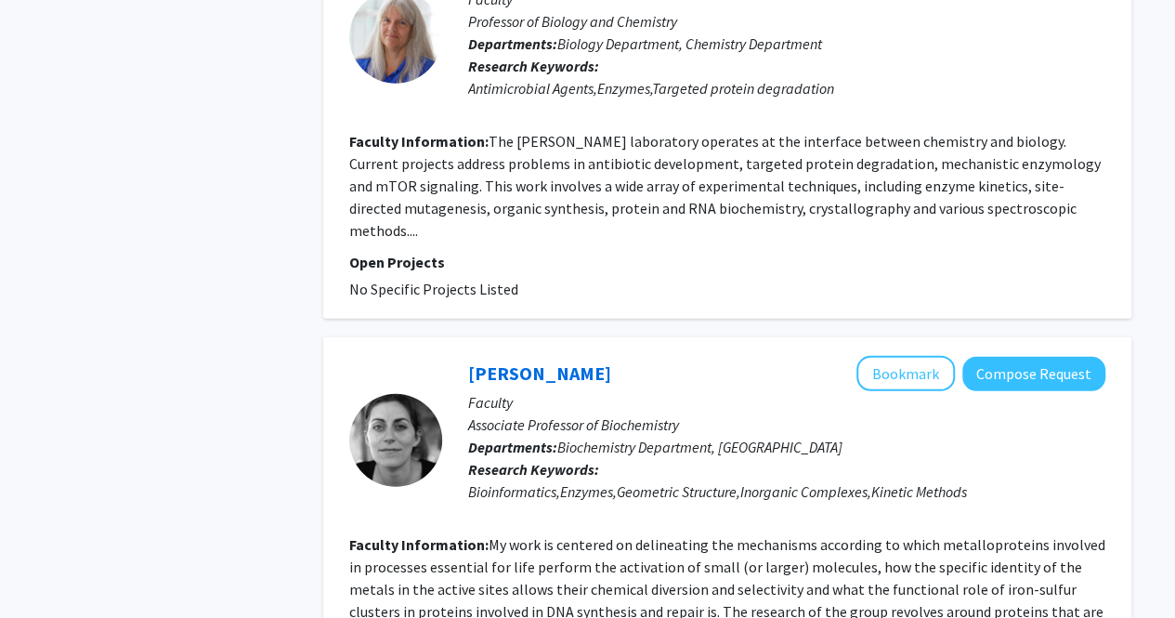
scroll to position [2518, 0]
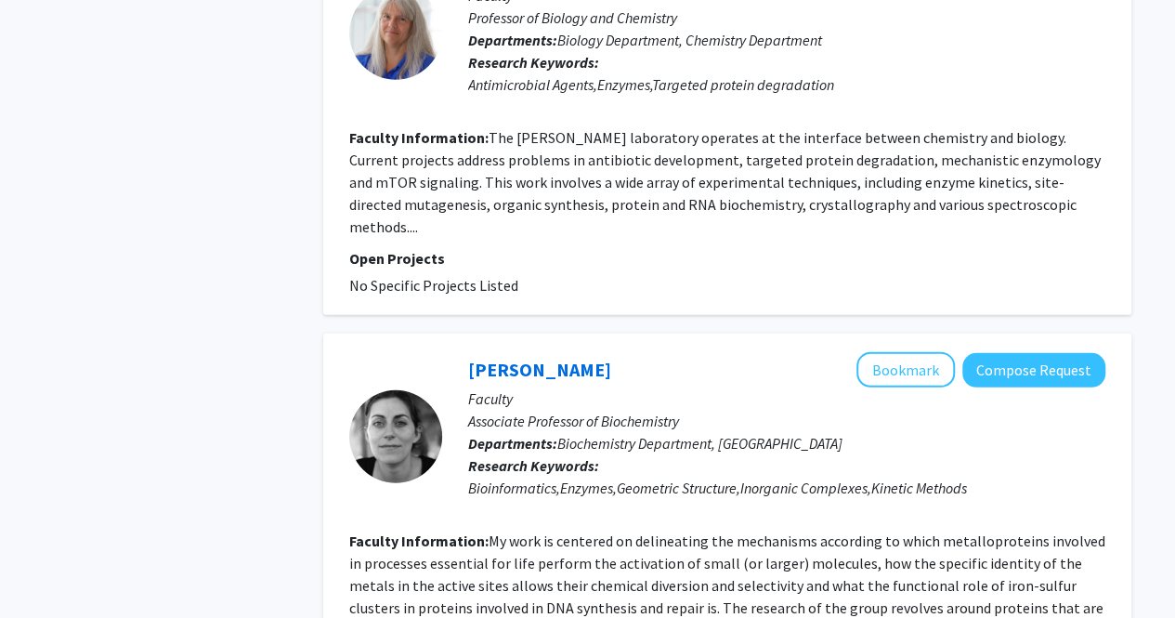
drag, startPoint x: 667, startPoint y: 266, endPoint x: 439, endPoint y: 260, distance: 227.6
click at [439, 333] on div "[PERSON_NAME] Bookmark Compose Request Faculty Associate Professor of Biochemis…" at bounding box center [727, 558] width 808 height 451
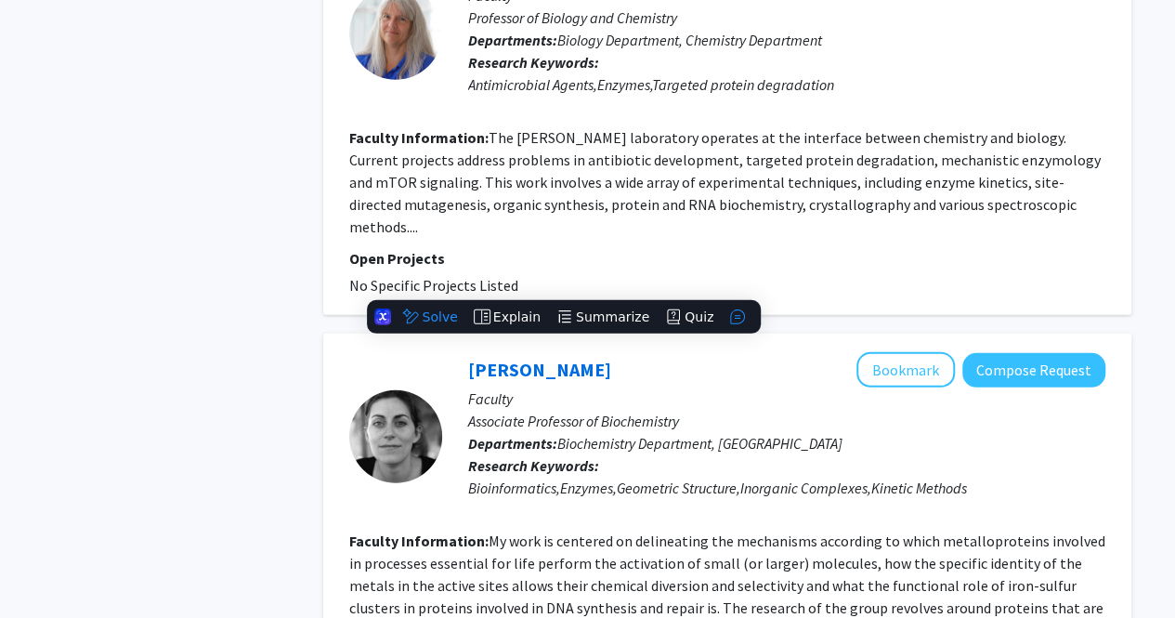
copy section "[PERSON_NAME]"
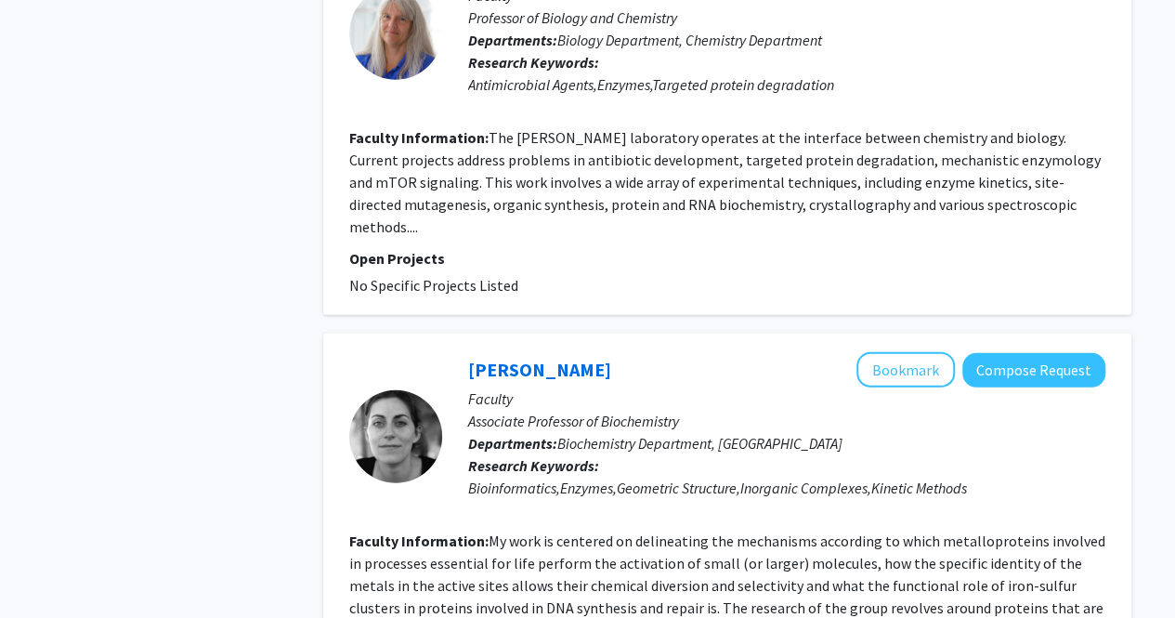
drag, startPoint x: 688, startPoint y: 513, endPoint x: 584, endPoint y: 506, distance: 104.2
click at [584, 529] on section "Faculty Information: My work is centered on delineating the mechanisms accordin…" at bounding box center [727, 618] width 756 height 178
